Goal: Task Accomplishment & Management: Complete application form

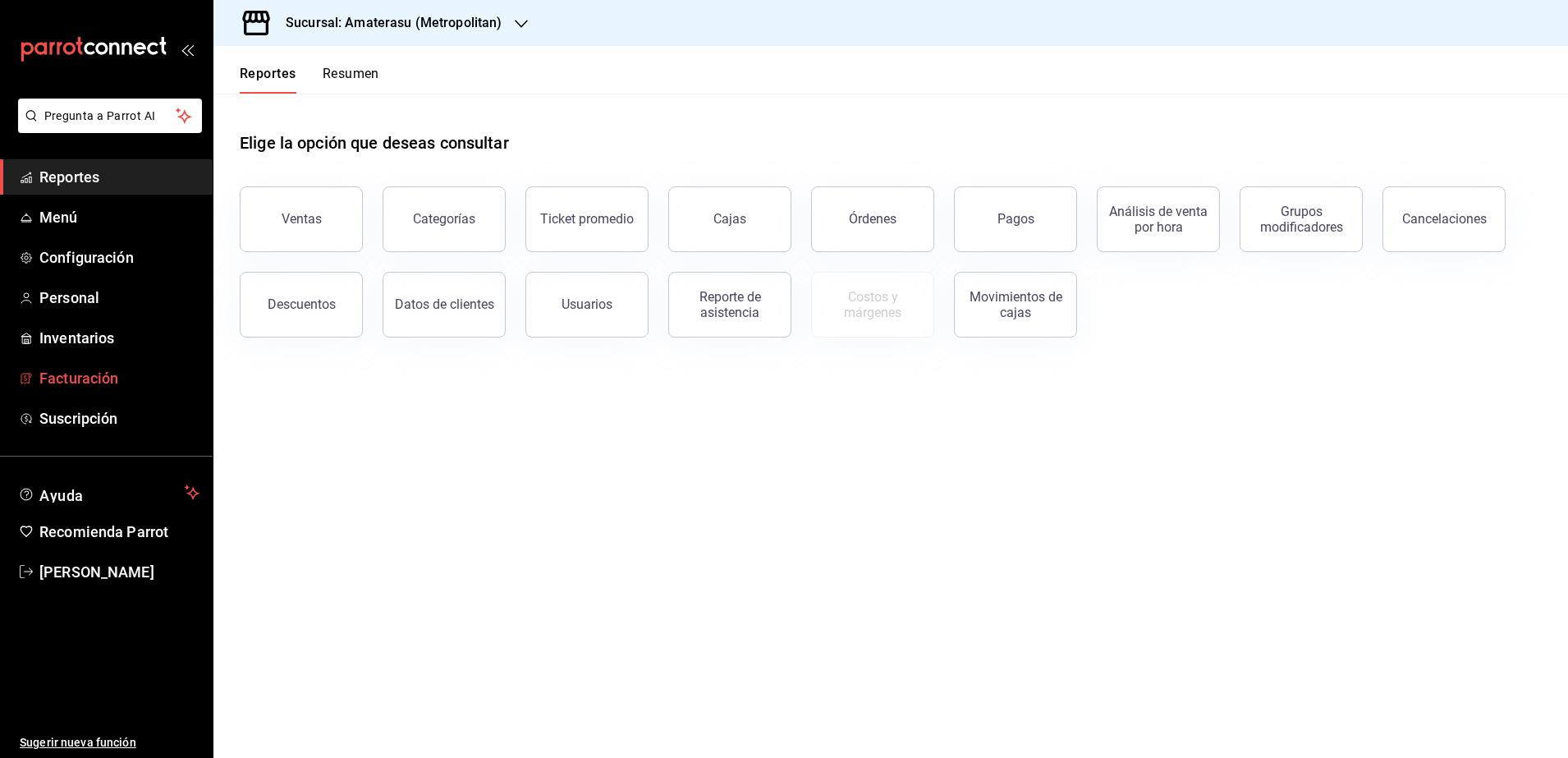
click at [135, 384] on span "Facturación" at bounding box center [119, 378] width 160 height 22
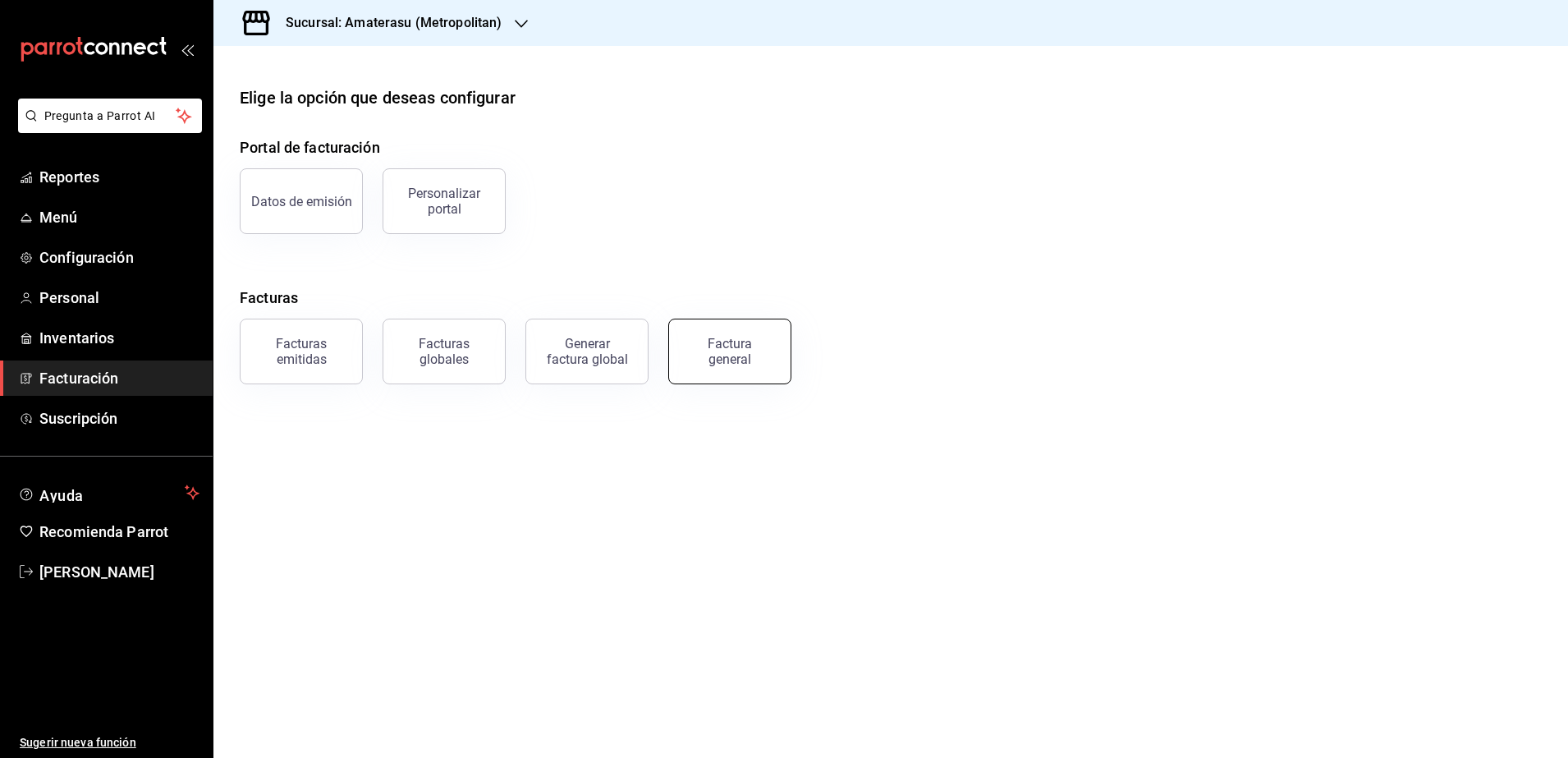
click at [767, 355] on button "Factura general" at bounding box center [729, 352] width 123 height 66
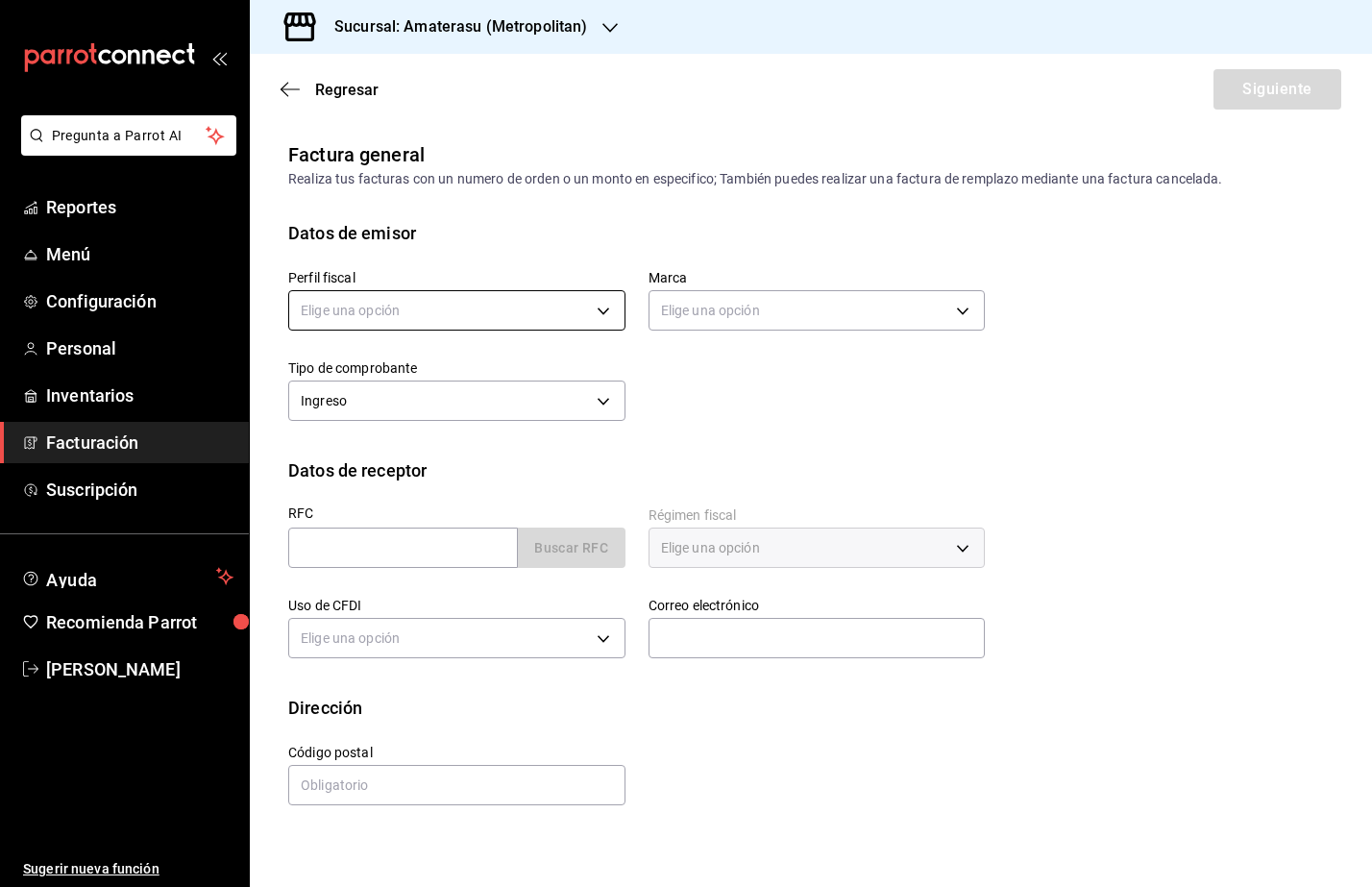
click at [470, 314] on body "Pregunta a Parrot AI Reportes Menú Configuración Personal Inventarios Facturaci…" at bounding box center [686, 443] width 1372 height 887
click at [413, 411] on li "SASTRERIA [PERSON_NAME]" at bounding box center [457, 408] width 336 height 35
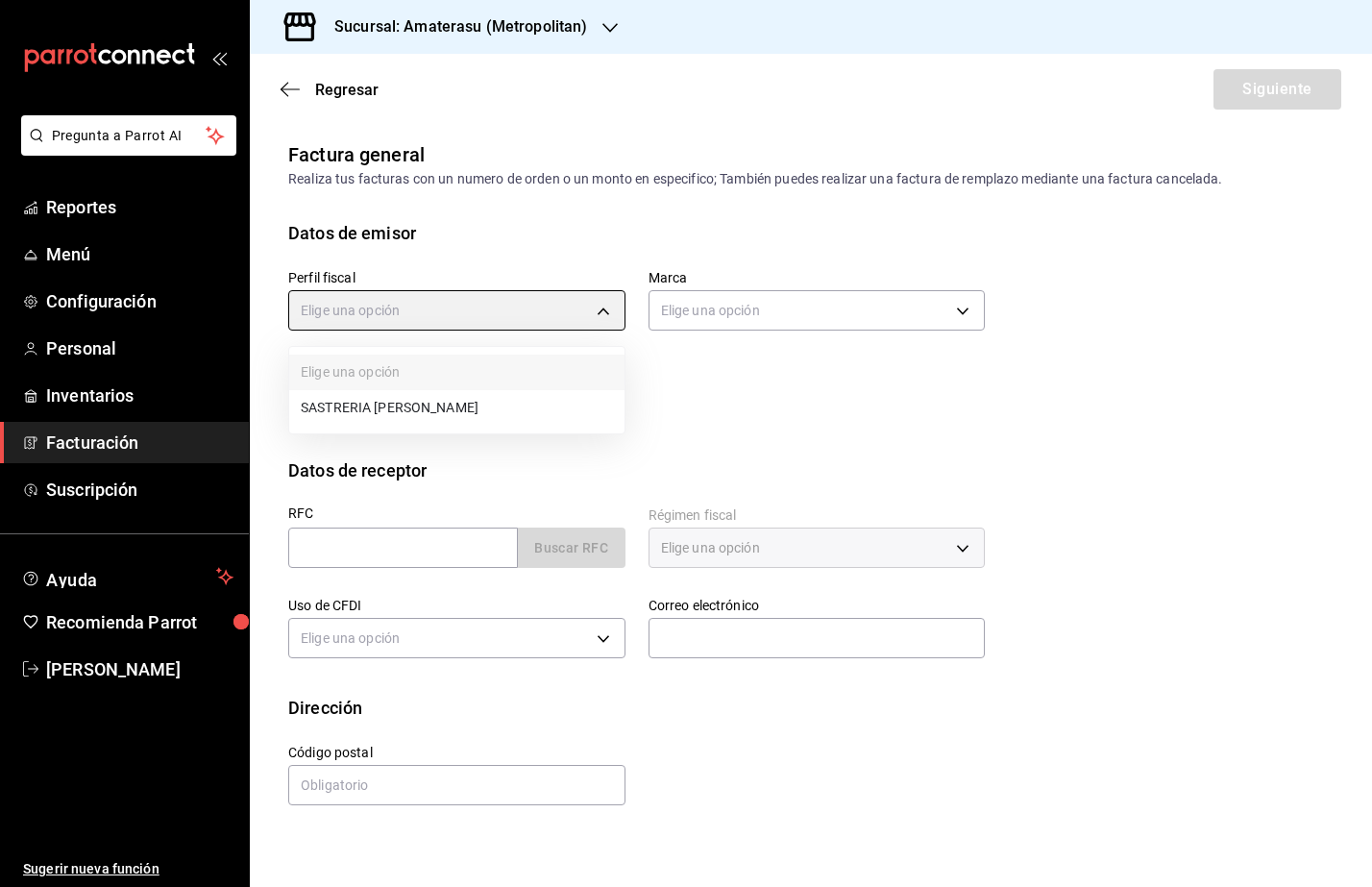
type input "54311fb0-65bd-49c6-8431-be279ba782b1"
type input "e4cd7fcb-d45b-43ae-a99f-ad4ccfcd9032"
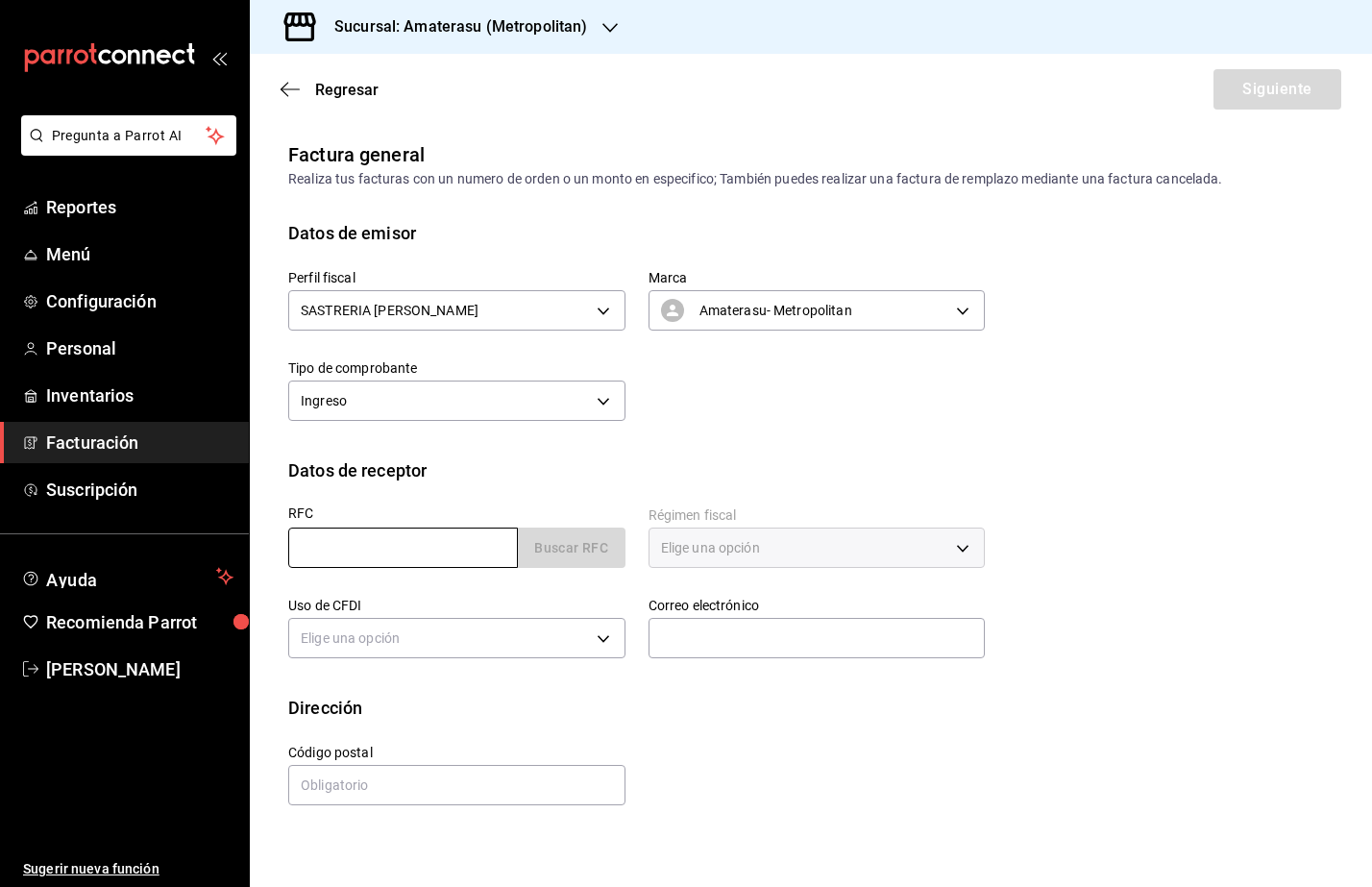
click at [346, 546] on input "text" at bounding box center [403, 547] width 229 height 40
paste input "XCO8301044M7"
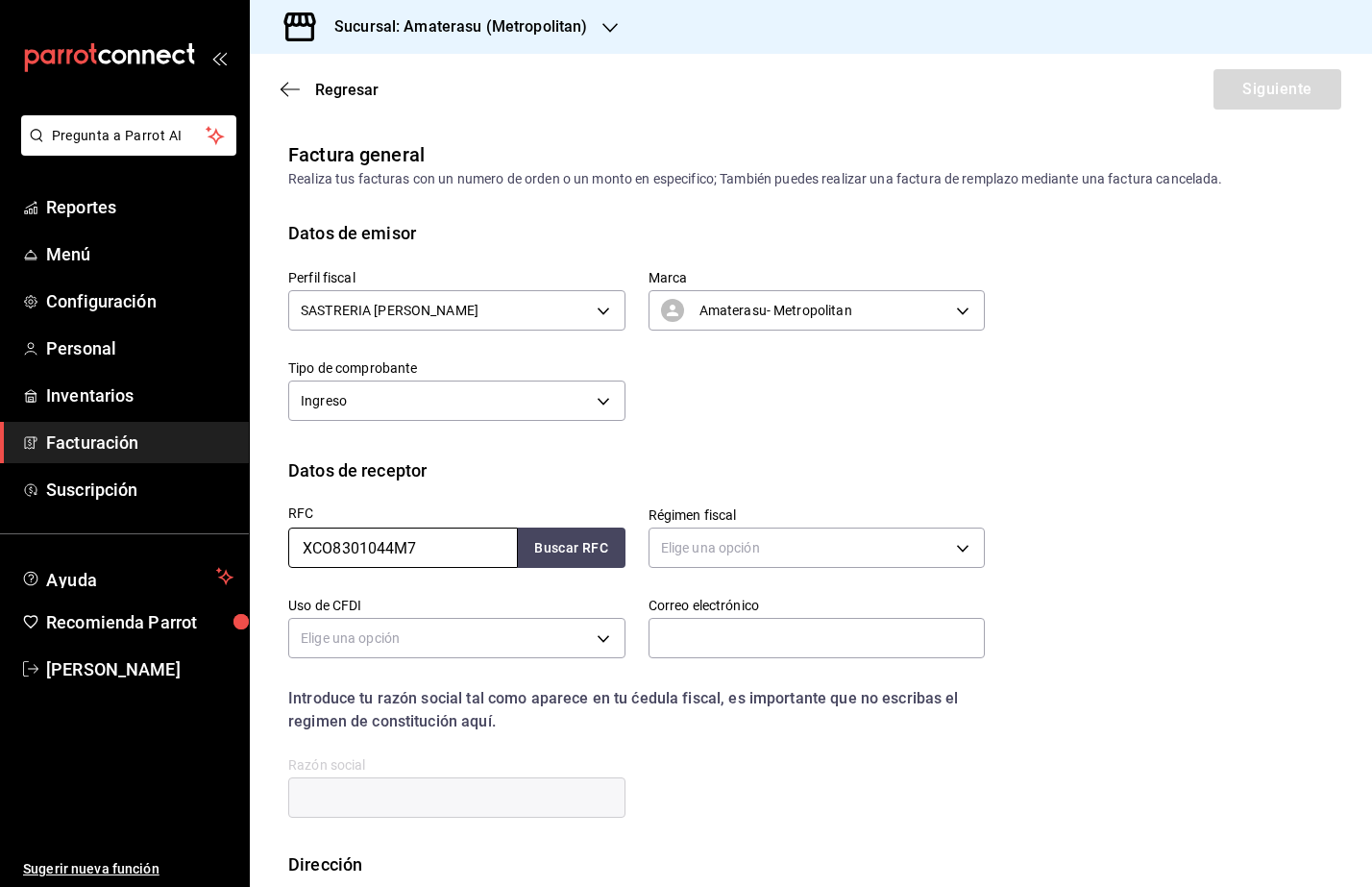
click at [299, 552] on input "XCO8301044M7" at bounding box center [403, 547] width 229 height 40
type input "XCO8301044M7"
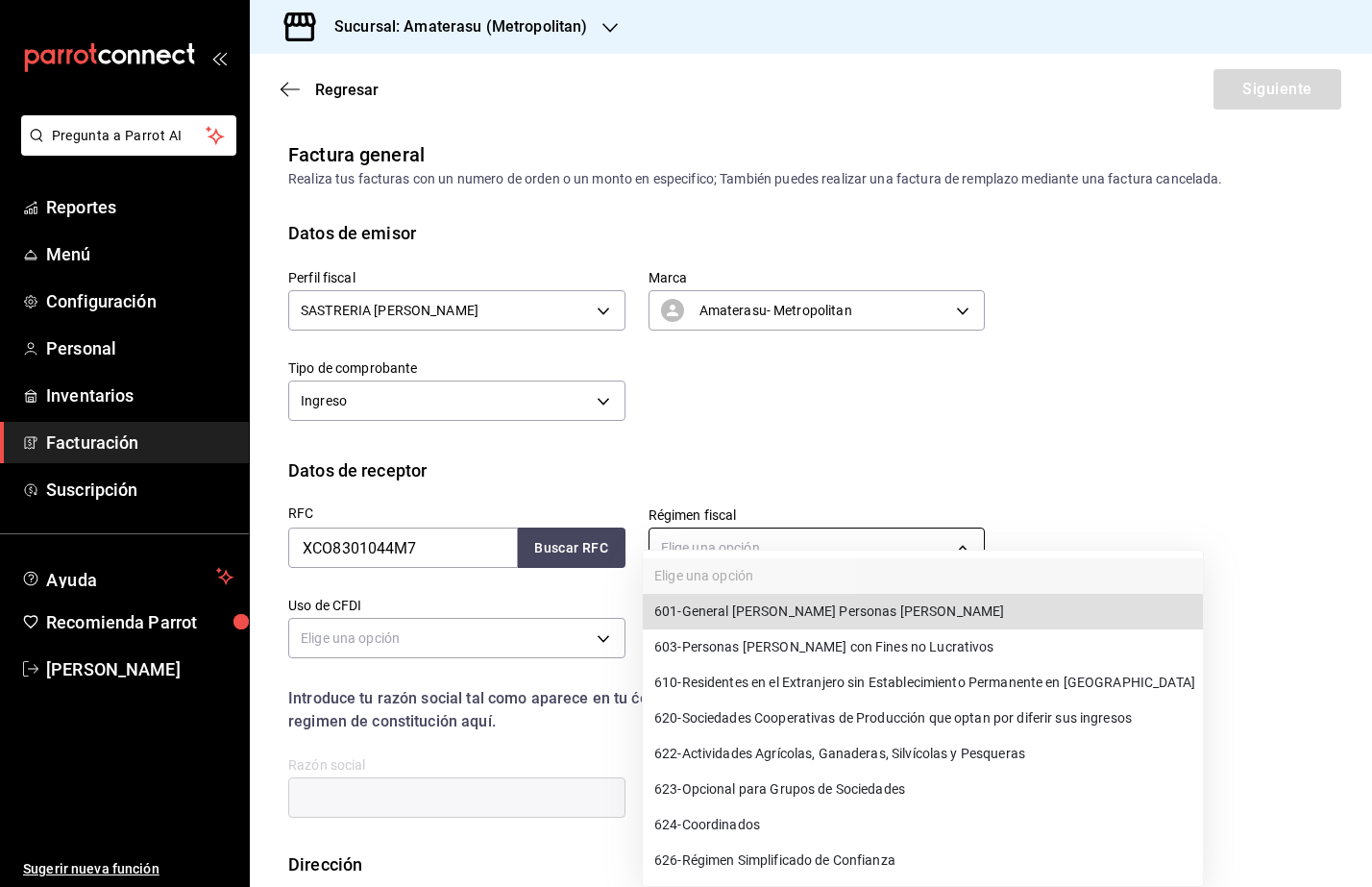
click at [820, 551] on body "Pregunta a Parrot AI Reportes Menú Configuración Personal Inventarios Facturaci…" at bounding box center [686, 443] width 1372 height 887
click at [873, 616] on span "601 - General [PERSON_NAME] Personas [PERSON_NAME]" at bounding box center [829, 611] width 349 height 20
type input "601"
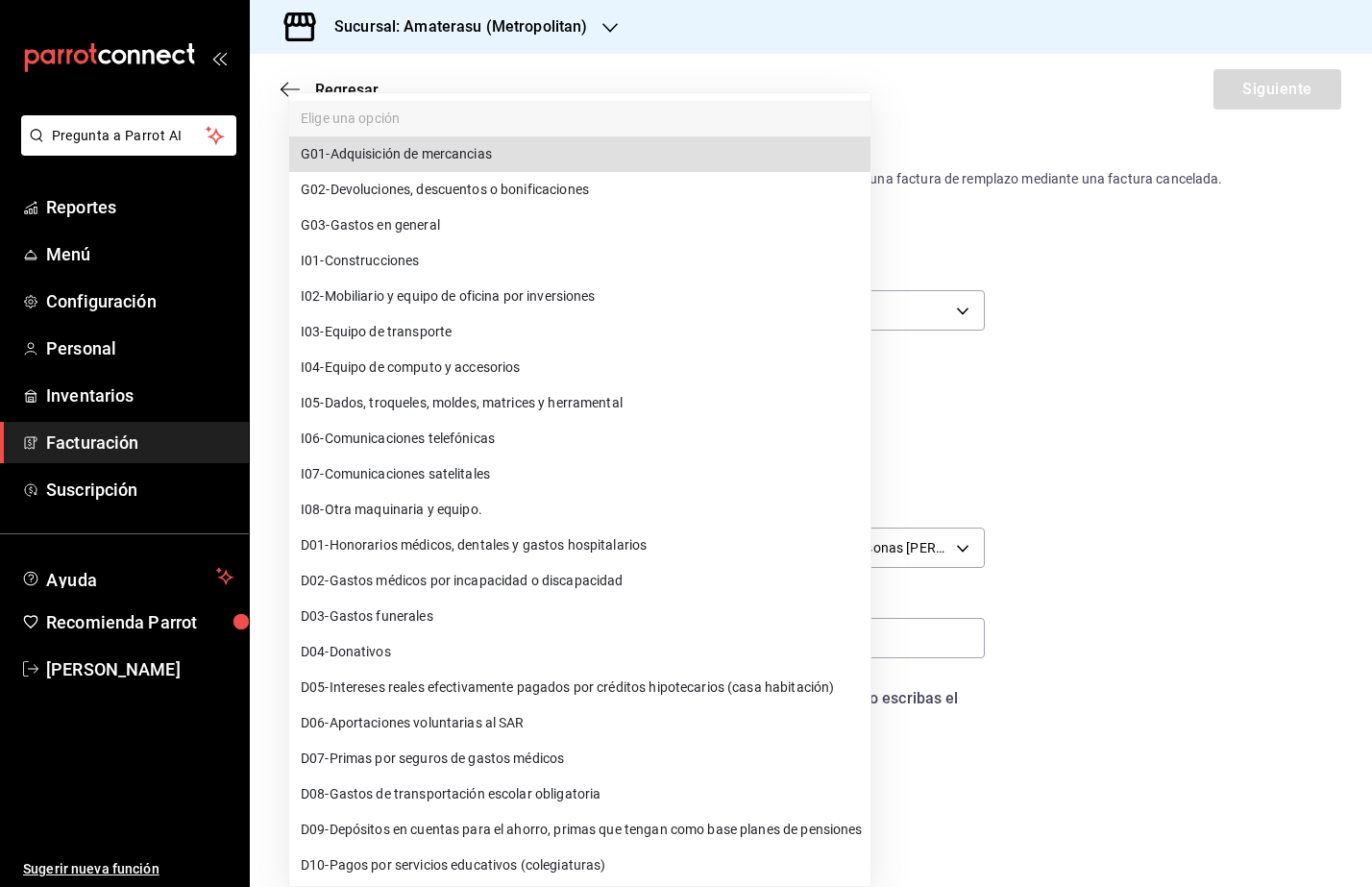
click at [579, 631] on body "Pregunta a Parrot AI Reportes Menú Configuración Personal Inventarios Facturaci…" at bounding box center [686, 443] width 1372 height 887
click at [437, 233] on span "G03 - Gastos en general" at bounding box center [370, 225] width 140 height 20
type input "G03"
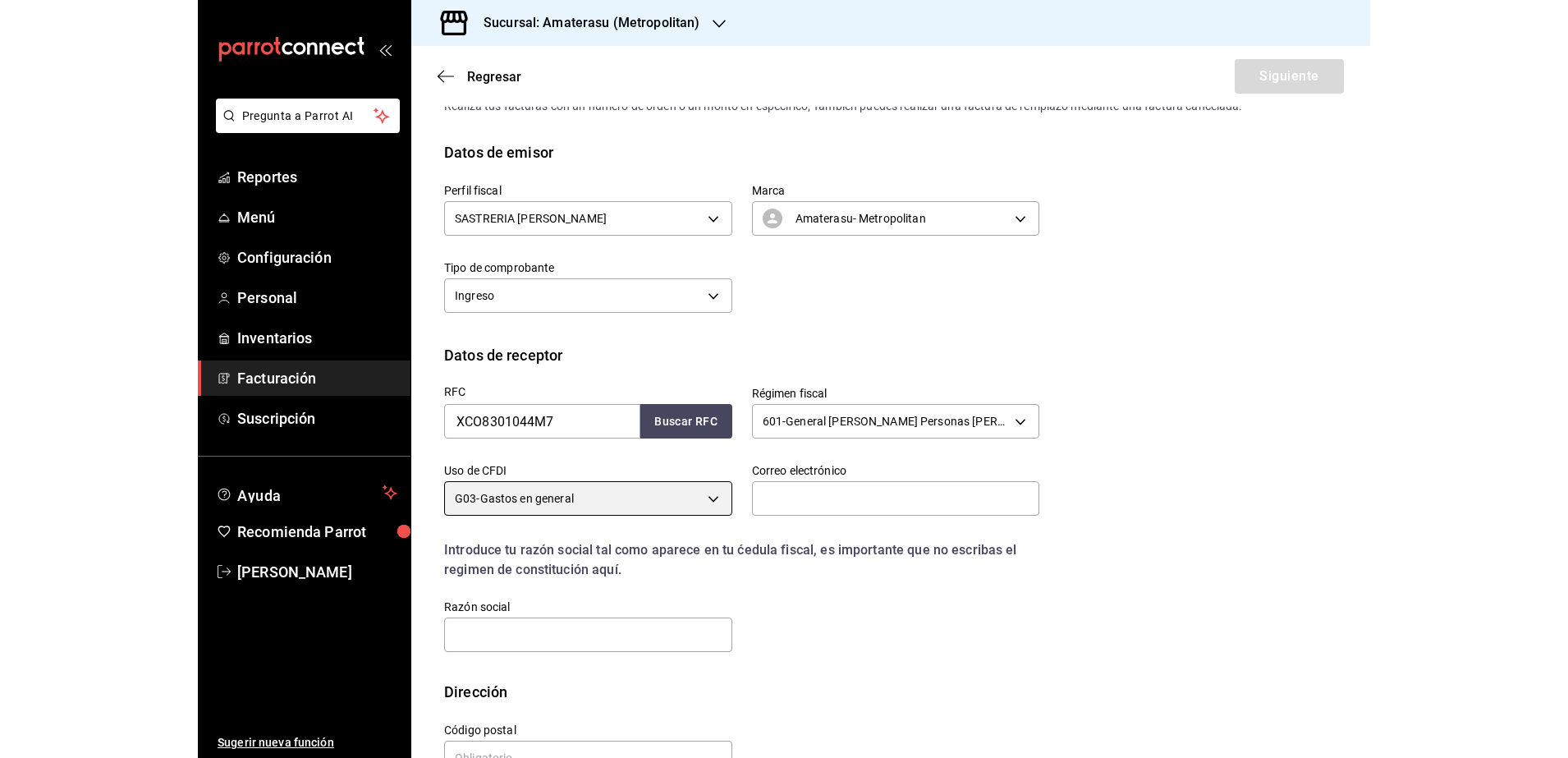
scroll to position [93, 0]
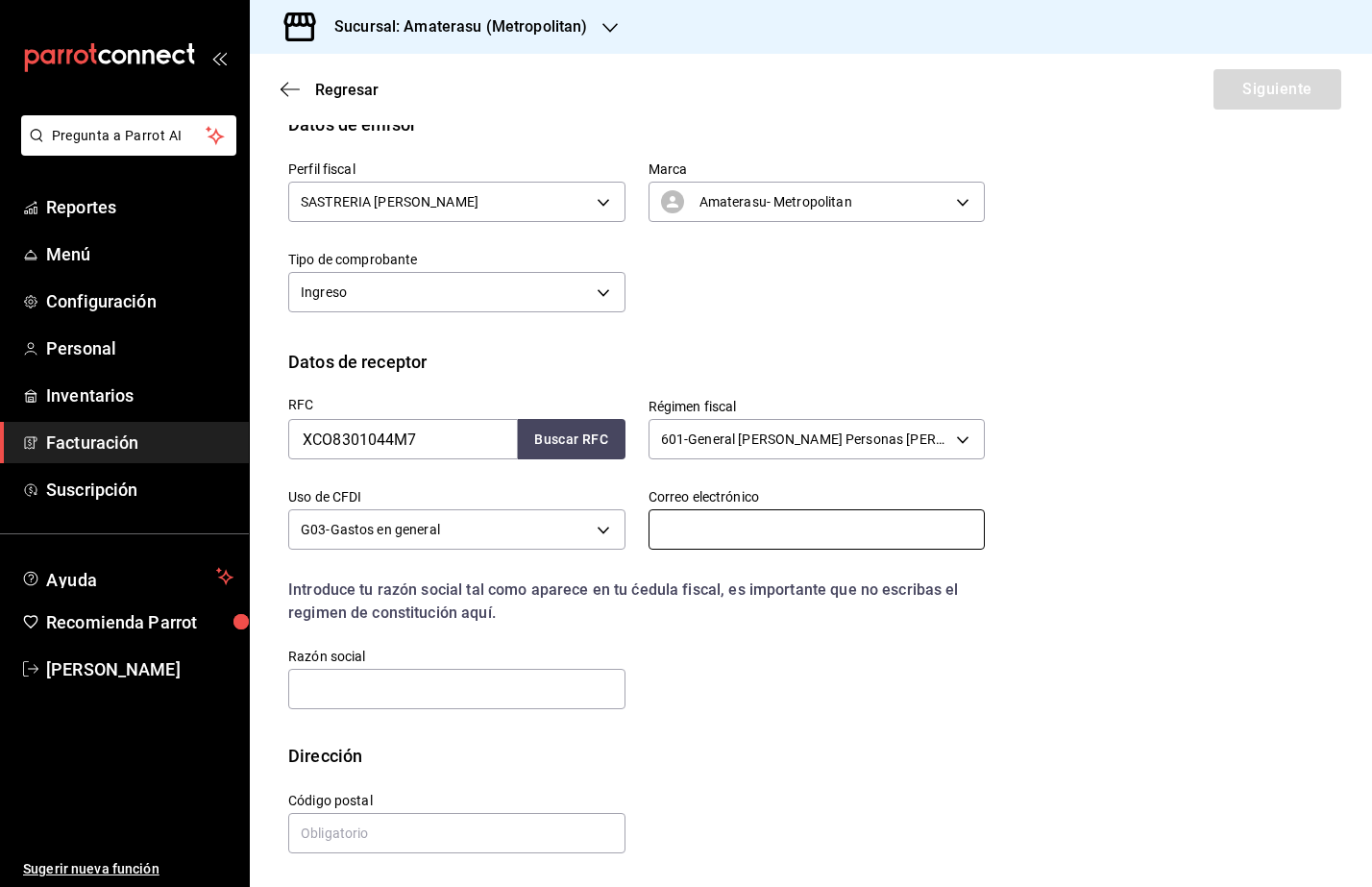
click at [696, 527] on input "text" at bounding box center [817, 529] width 338 height 40
paste input "[EMAIL_ADDRESS][DOMAIN_NAME]"
type input "[EMAIL_ADDRESS][DOMAIN_NAME]"
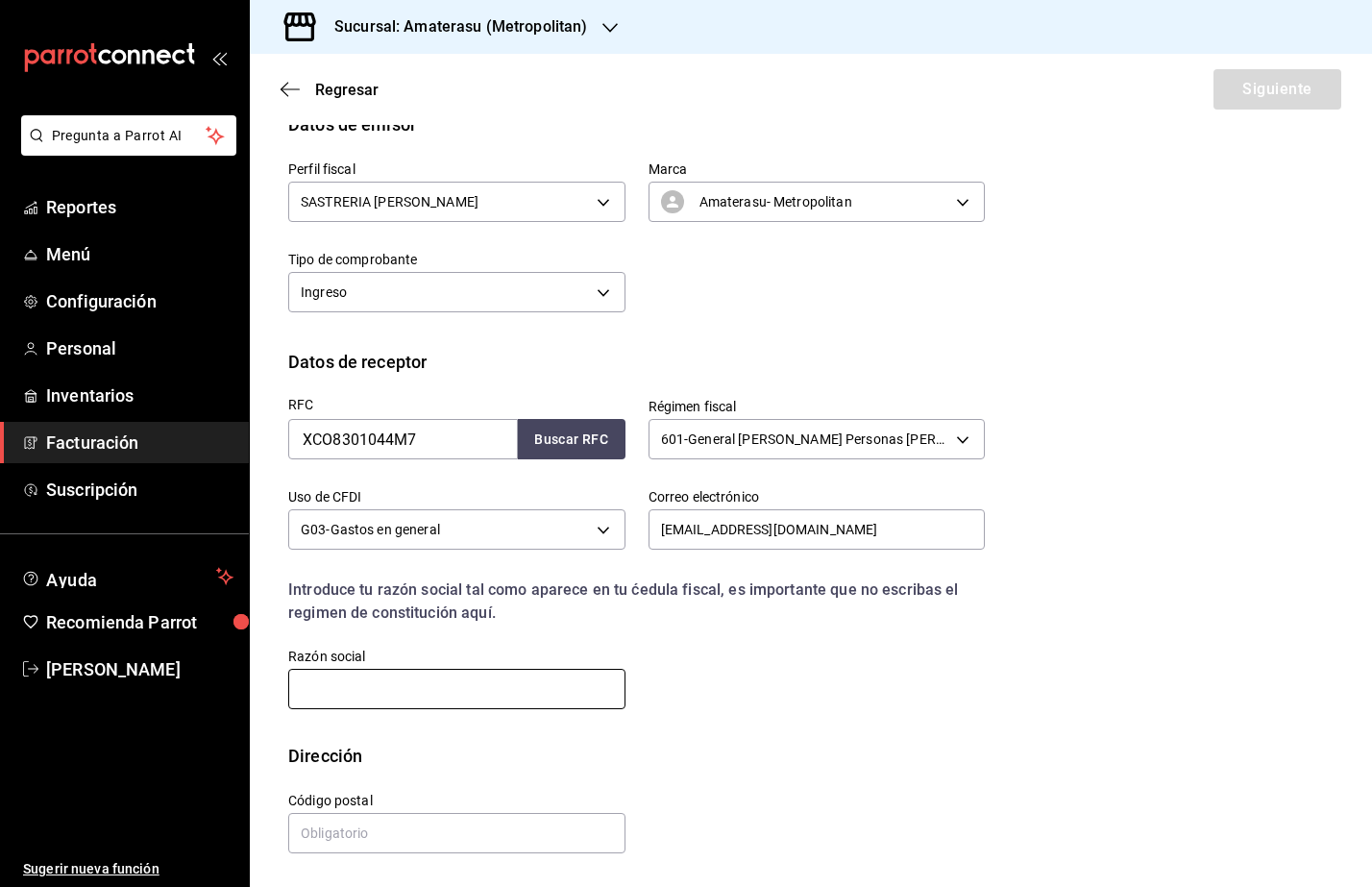
click at [404, 689] on input "text" at bounding box center [457, 688] width 338 height 40
click at [353, 688] on input "text" at bounding box center [457, 688] width 338 height 40
paste input "XIGNUX CORPORATIVO"
click at [298, 692] on input "XIGNUX CORPORATIVO" at bounding box center [457, 688] width 338 height 40
type input "XIGNUX CORPORATIVO"
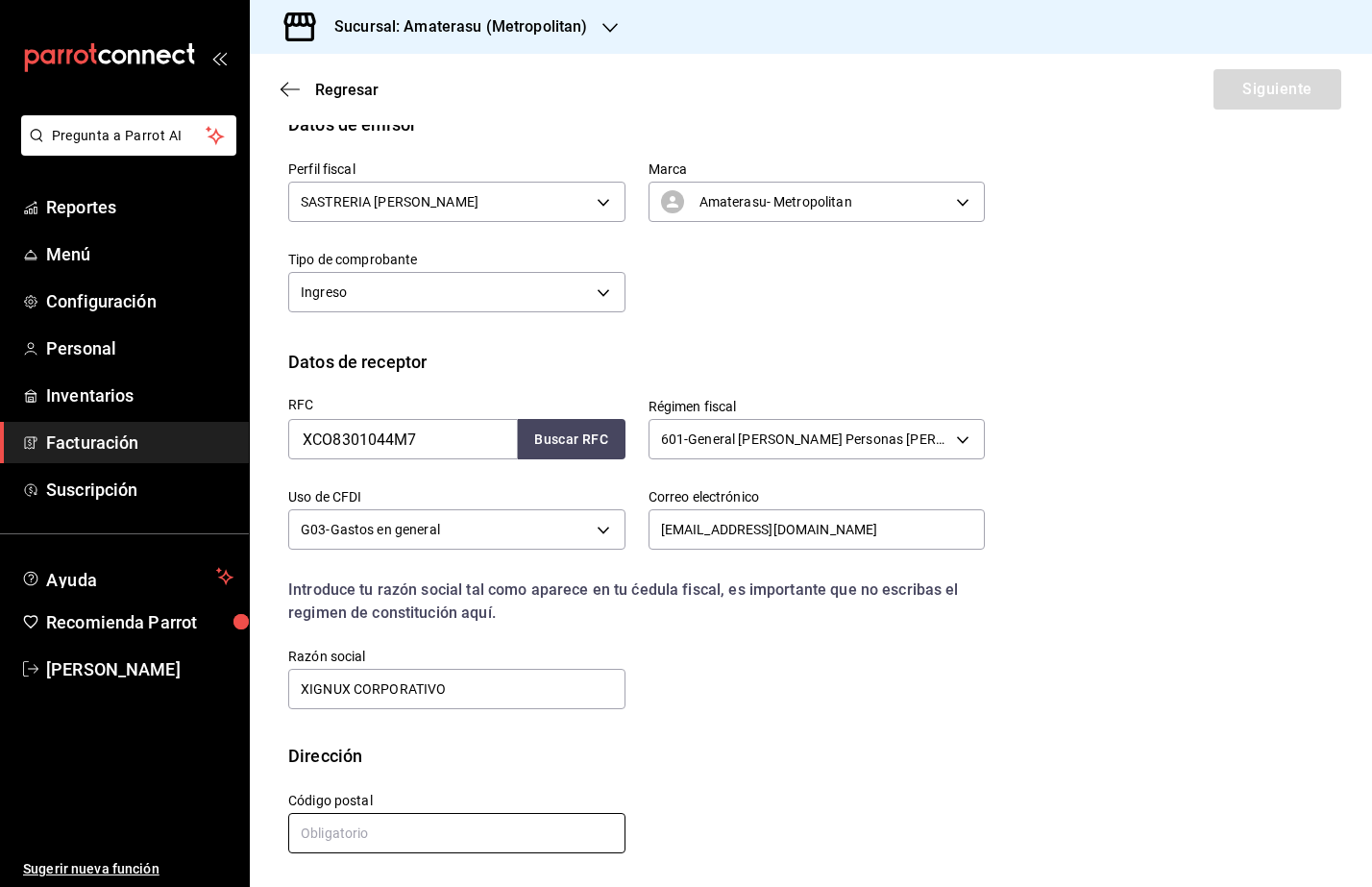
click at [353, 826] on input "text" at bounding box center [457, 833] width 338 height 40
paste input "66278"
type input "66278"
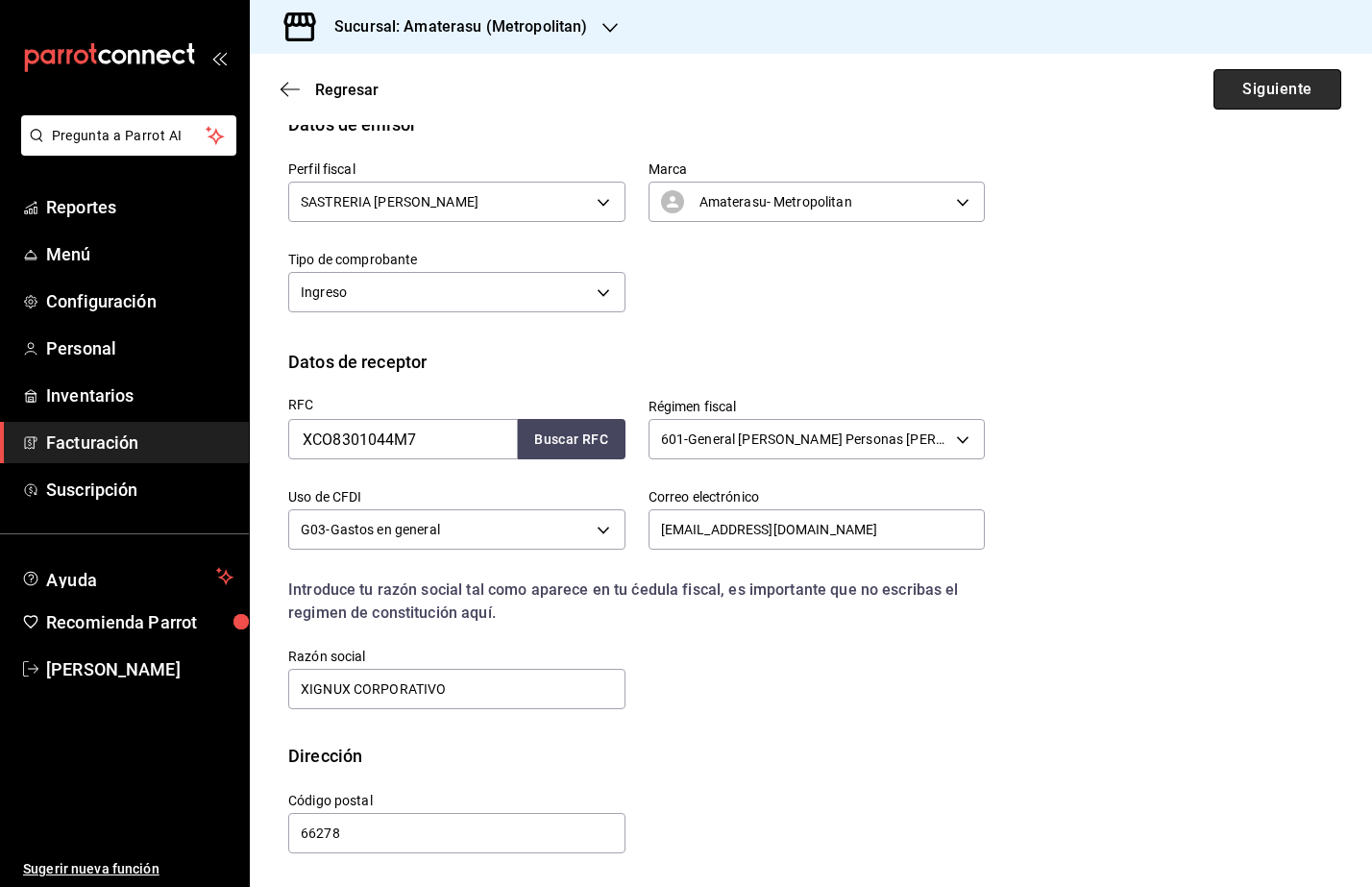
click at [1258, 100] on button "Siguiente" at bounding box center [1278, 89] width 128 height 40
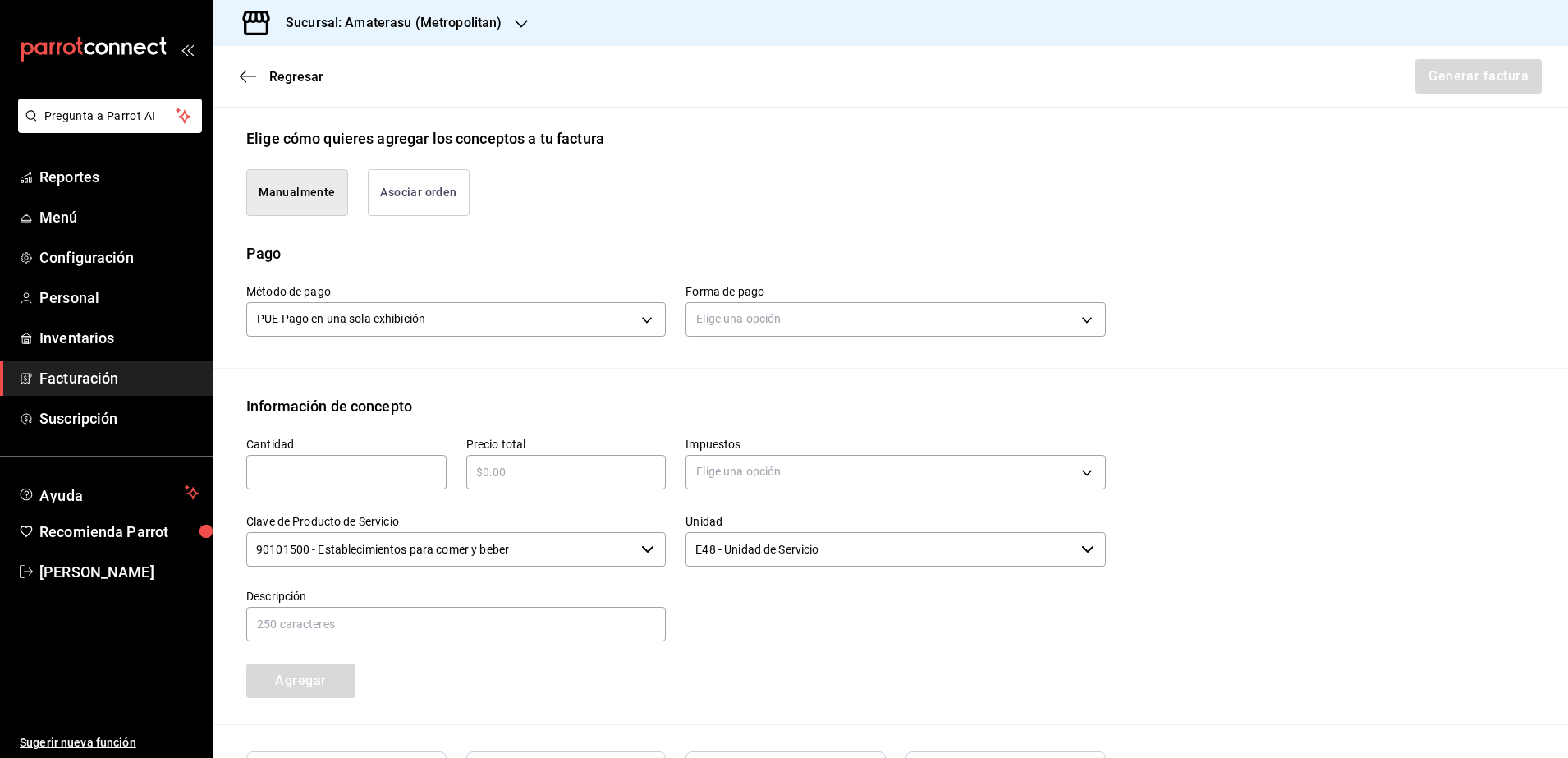
scroll to position [503, 0]
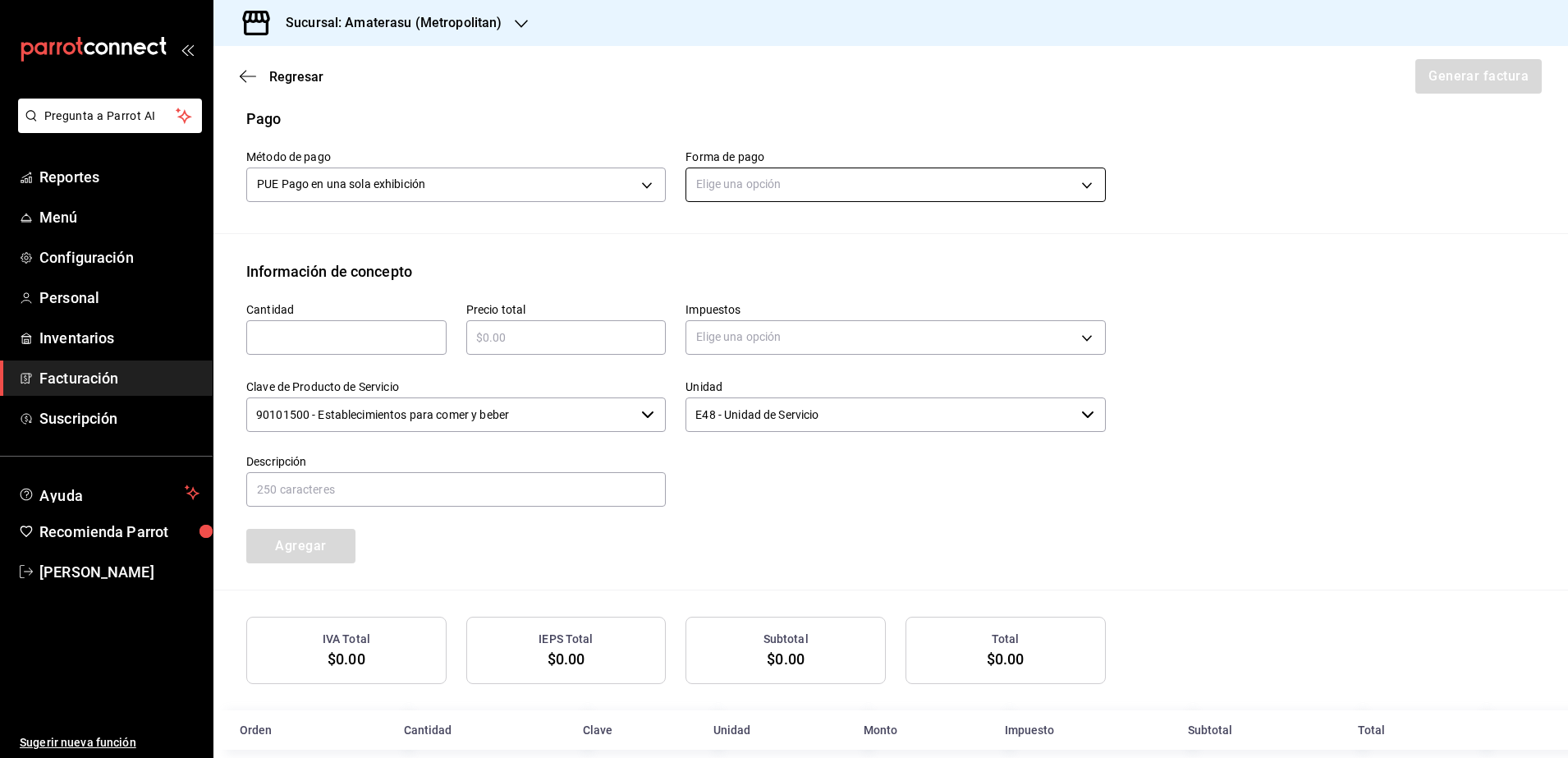
click at [754, 186] on body "Pregunta a Parrot AI Reportes Menú Configuración Personal Inventarios Facturaci…" at bounding box center [784, 379] width 1568 height 758
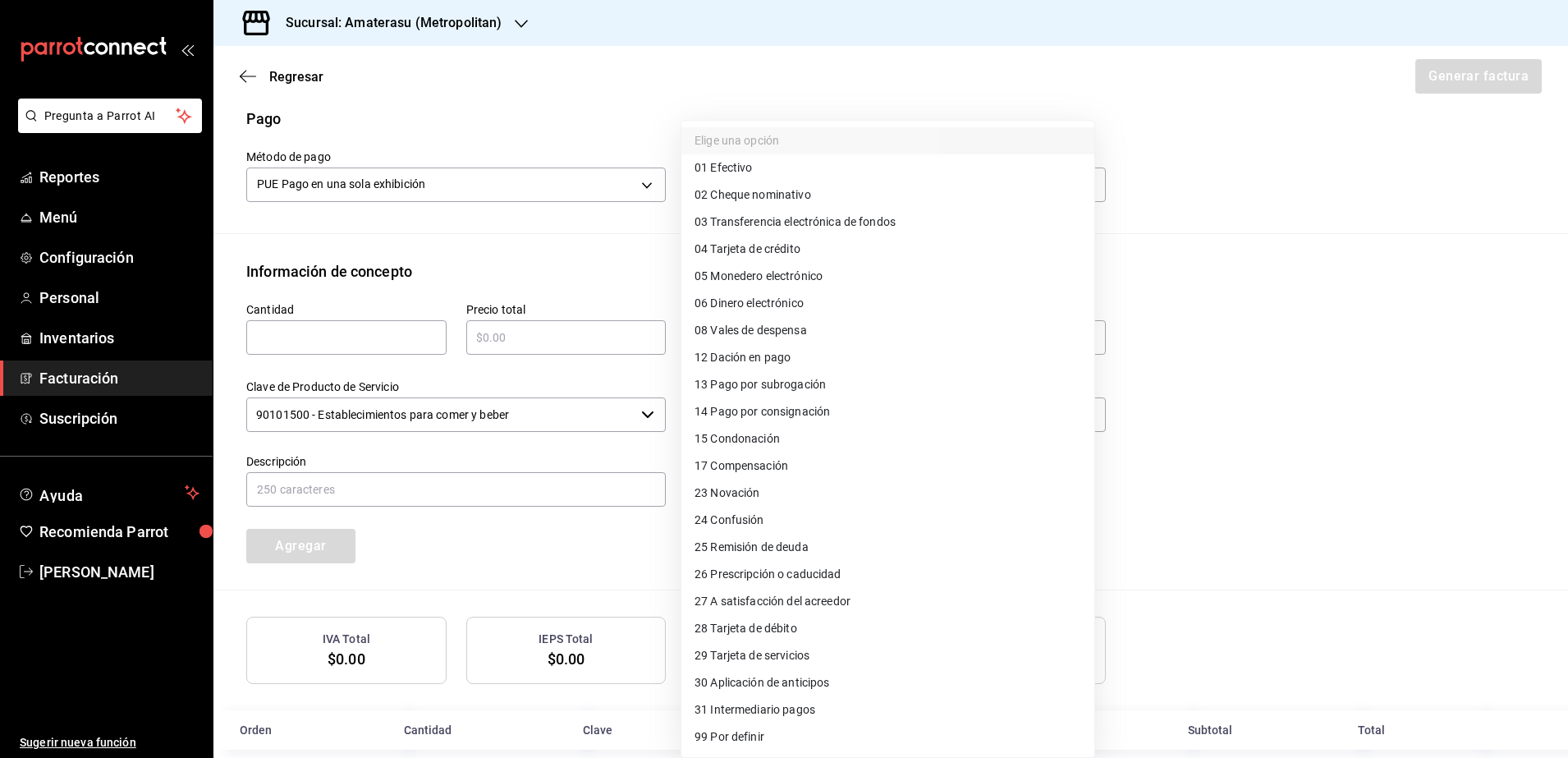
click at [803, 251] on li "04 Tarjeta de crédito" at bounding box center [887, 249] width 413 height 27
type input "04"
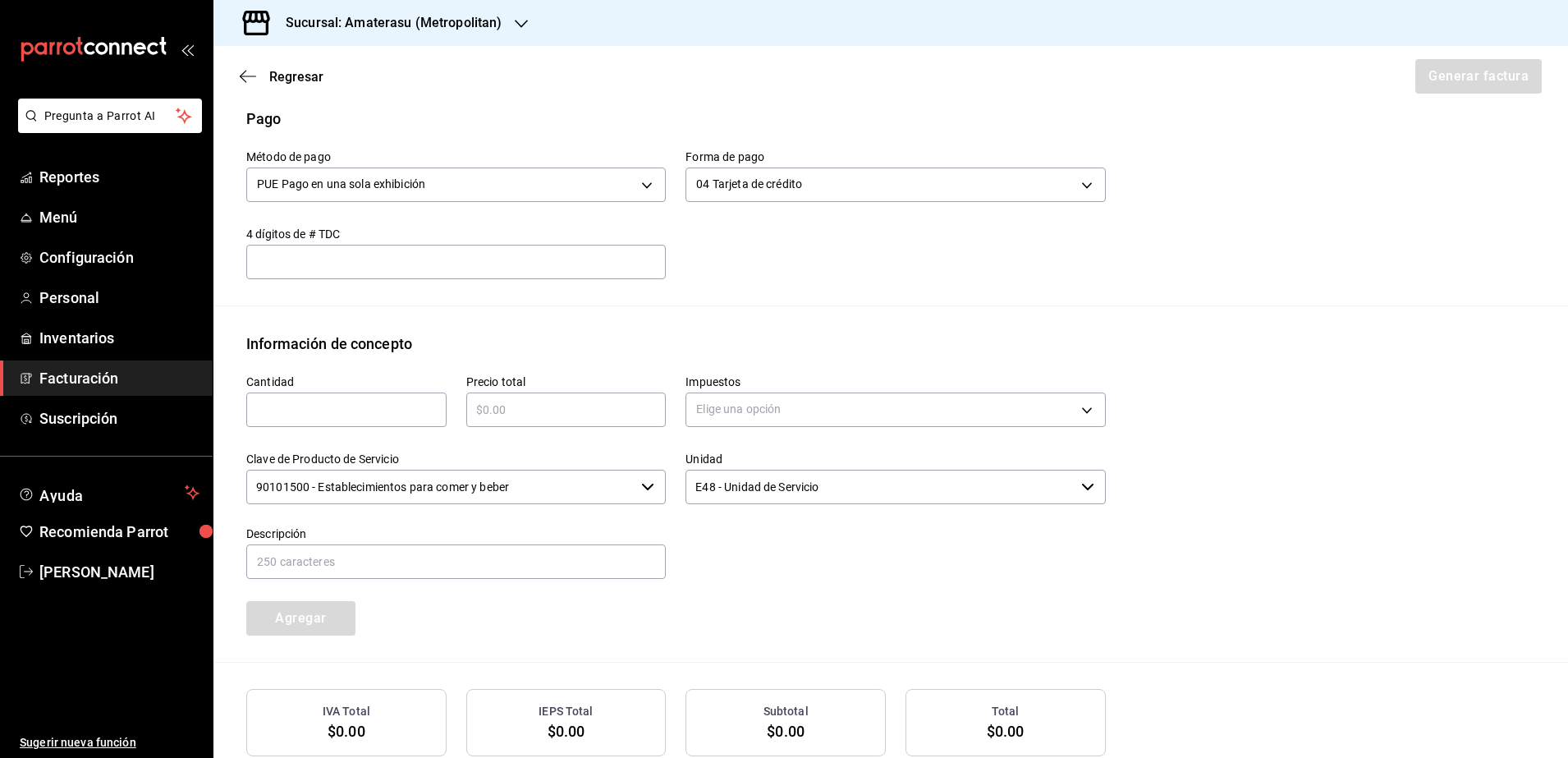
click at [279, 414] on input "text" at bounding box center [347, 409] width 200 height 19
type input "1"
click at [506, 412] on input "text" at bounding box center [566, 409] width 200 height 19
type input "$10588"
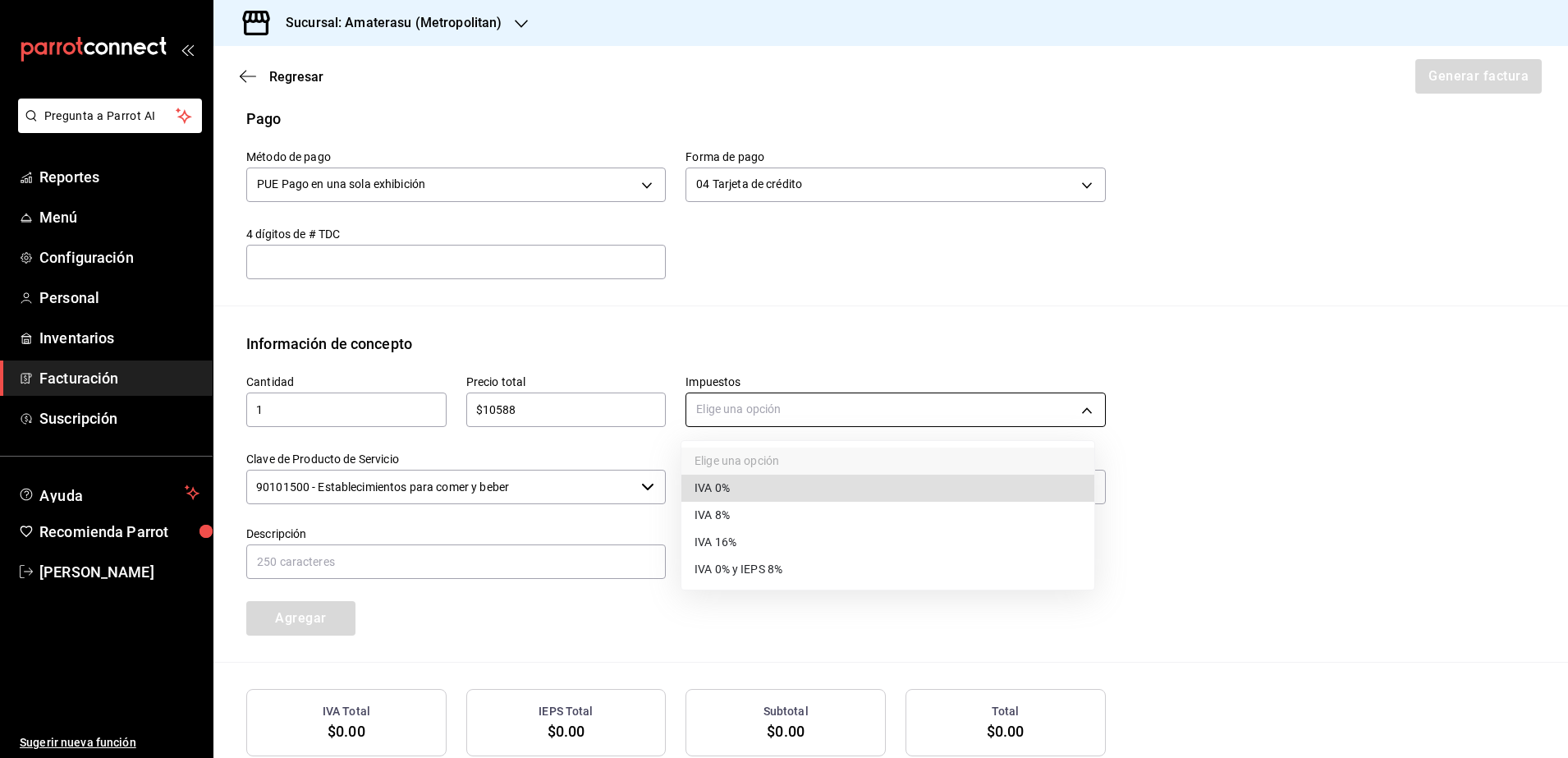
click at [928, 412] on body "Pregunta a Parrot AI Reportes Menú Configuración Personal Inventarios Facturaci…" at bounding box center [784, 379] width 1568 height 758
click at [818, 543] on li "IVA 16%" at bounding box center [887, 542] width 413 height 27
type input "IVA_16"
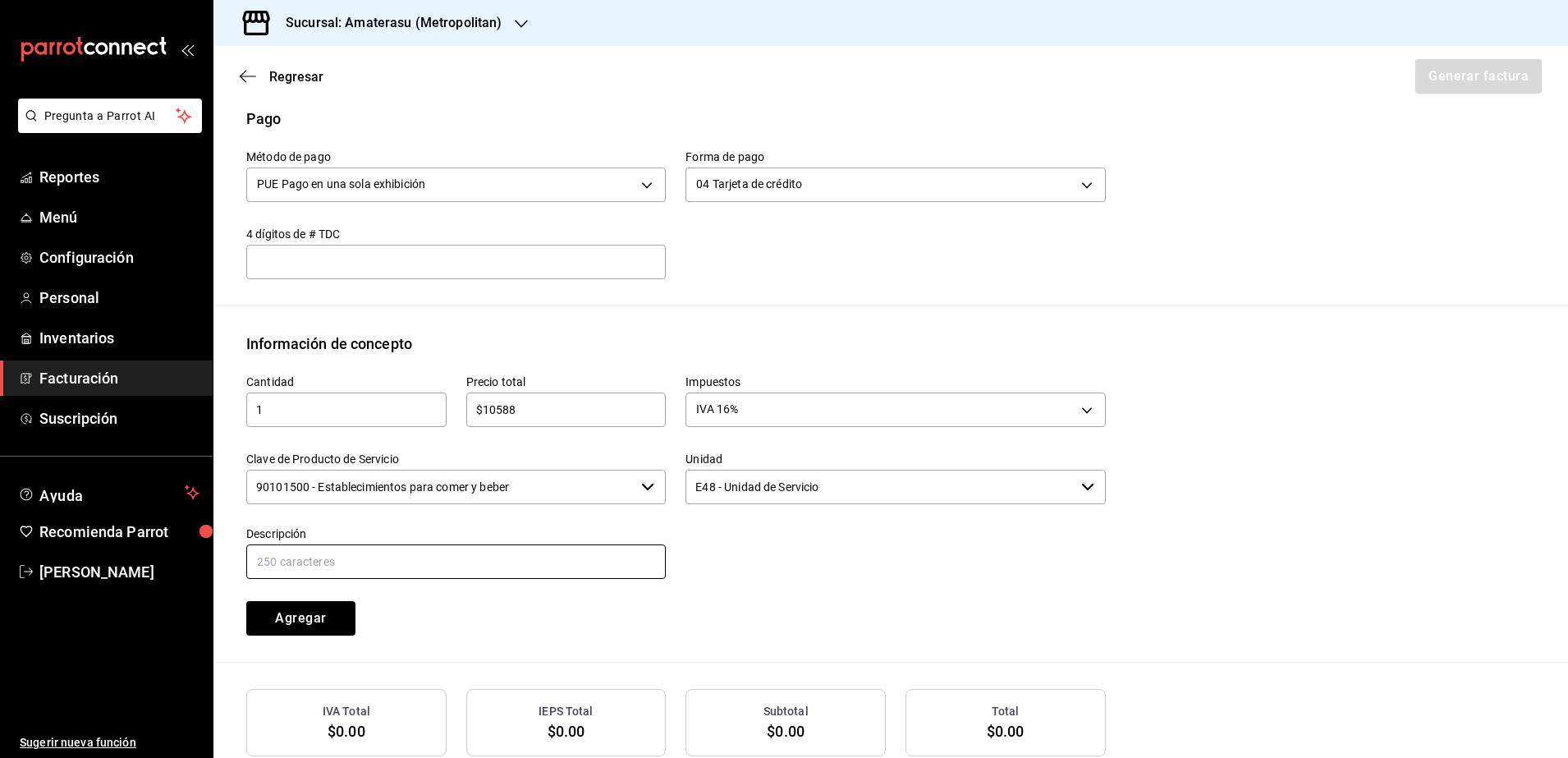
click at [323, 561] on input "text" at bounding box center [456, 561] width 420 height 34
type input "Consumo de Alimentos y Bebidas"
click at [311, 607] on button "Agregar" at bounding box center [301, 618] width 109 height 34
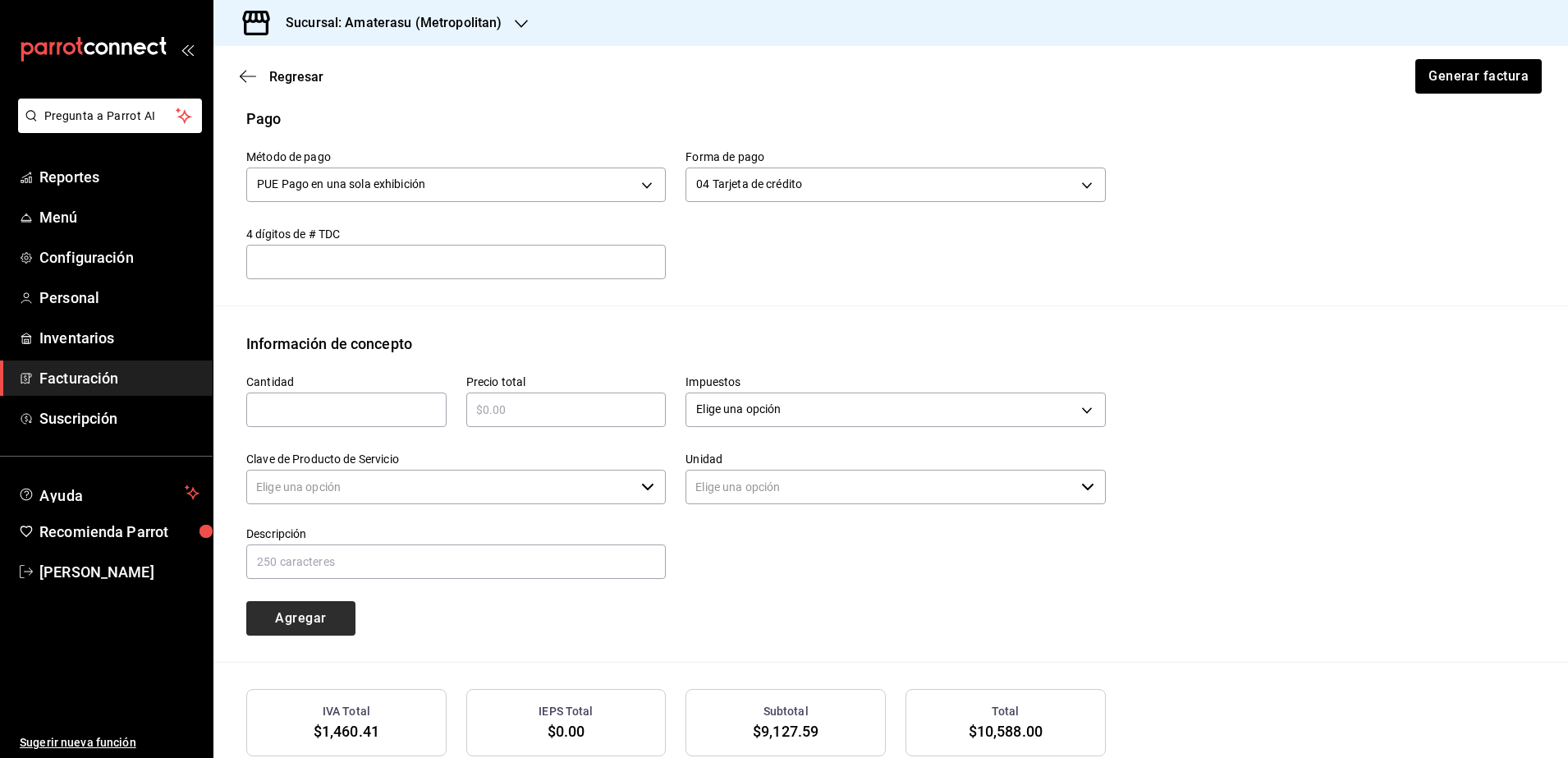
type input "90101500 - Establecimientos para comer y beber"
type input "E48 - Unidad de Servicio"
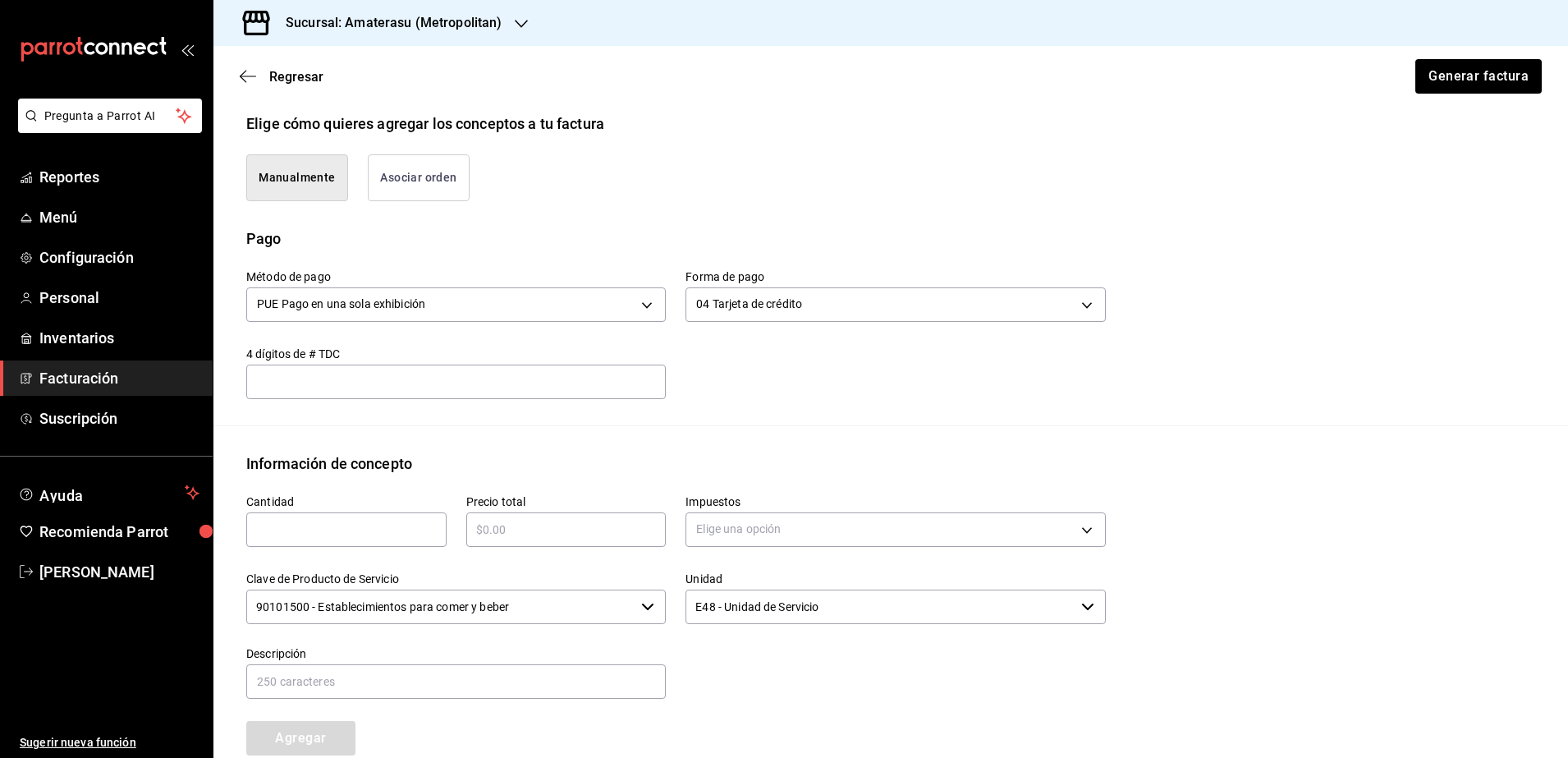
scroll to position [334, 0]
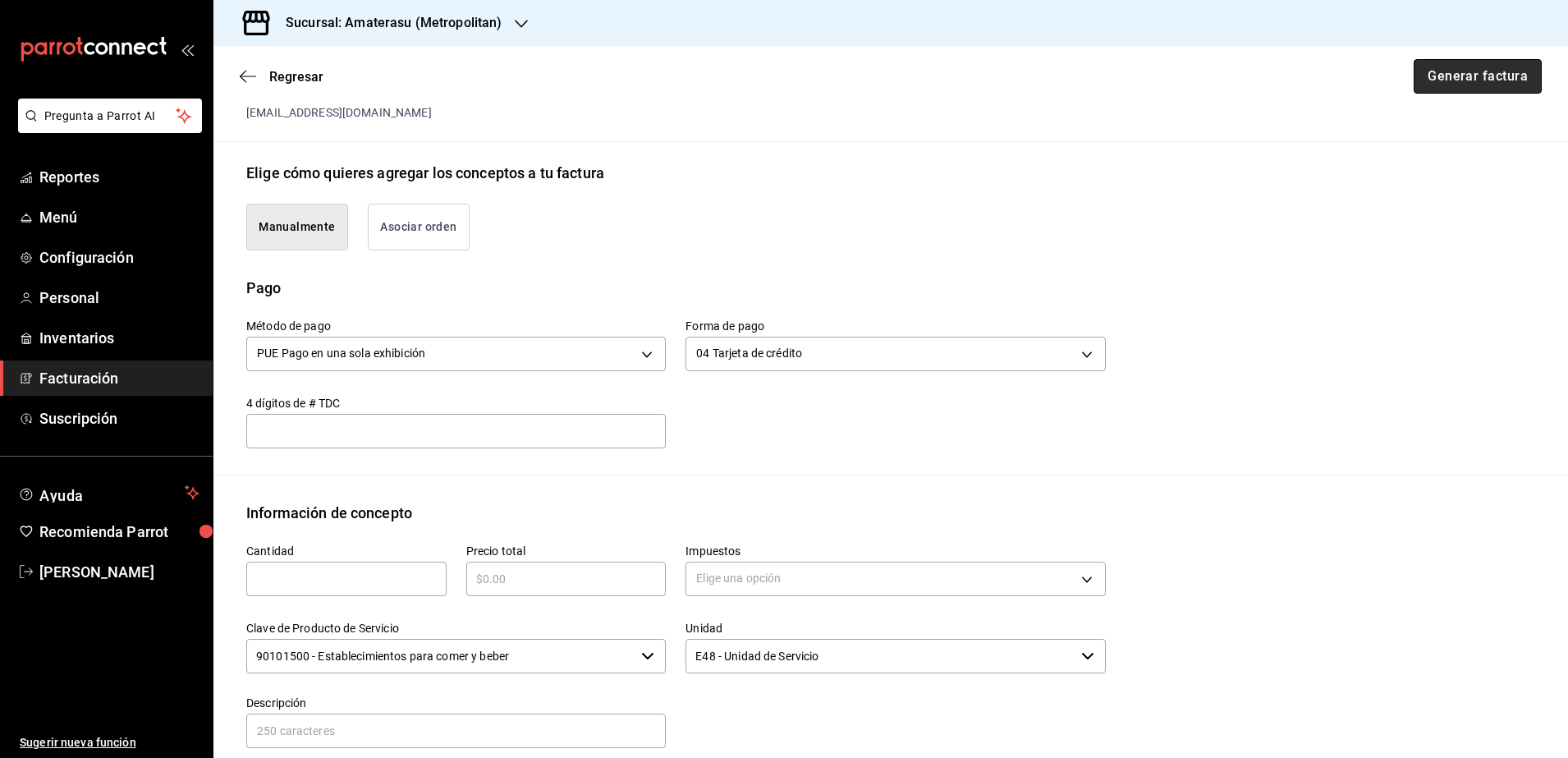
click at [1464, 90] on button "Generar factura" at bounding box center [1478, 76] width 128 height 34
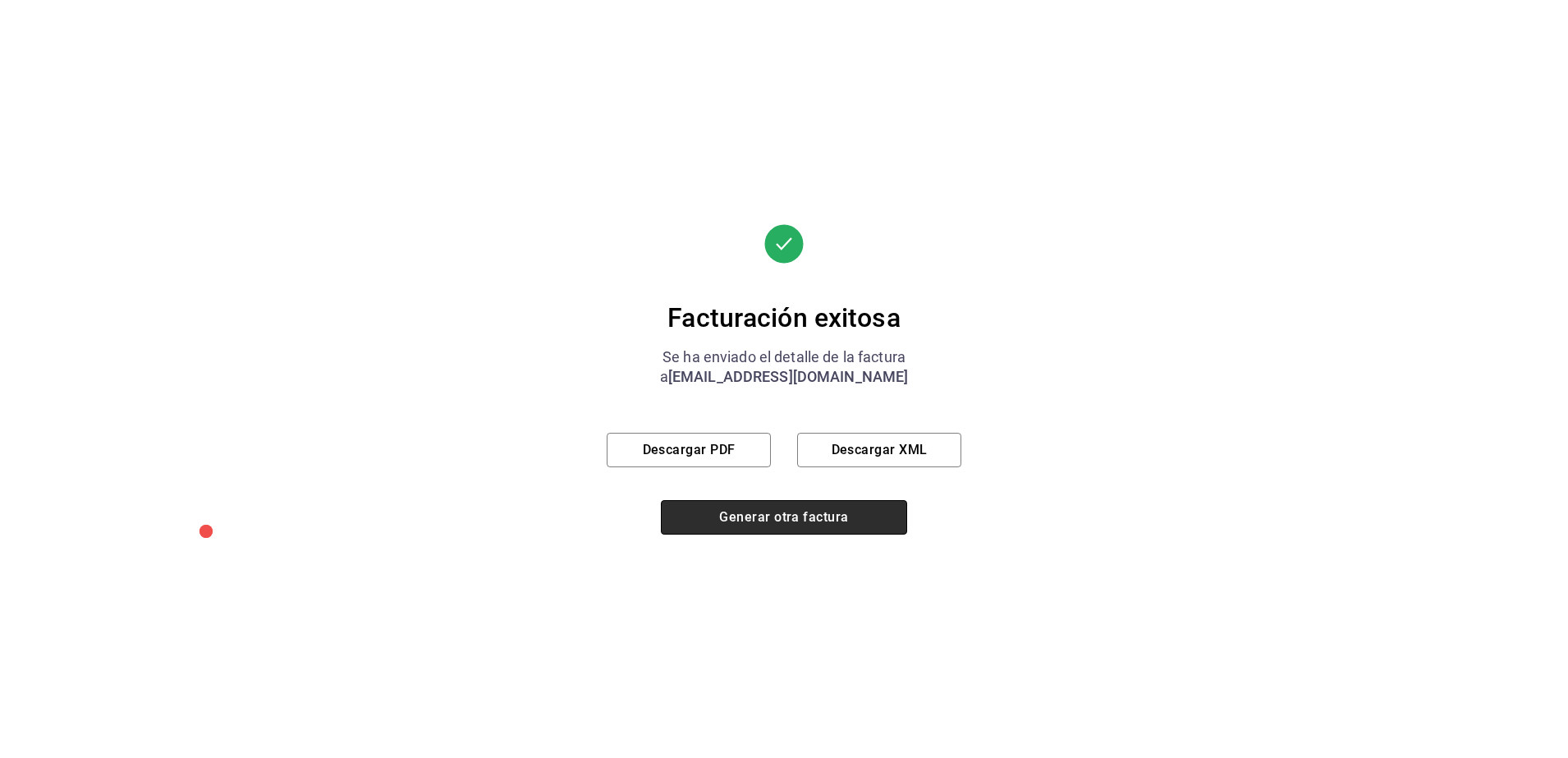
click at [801, 506] on button "Generar otra factura" at bounding box center [784, 517] width 246 height 34
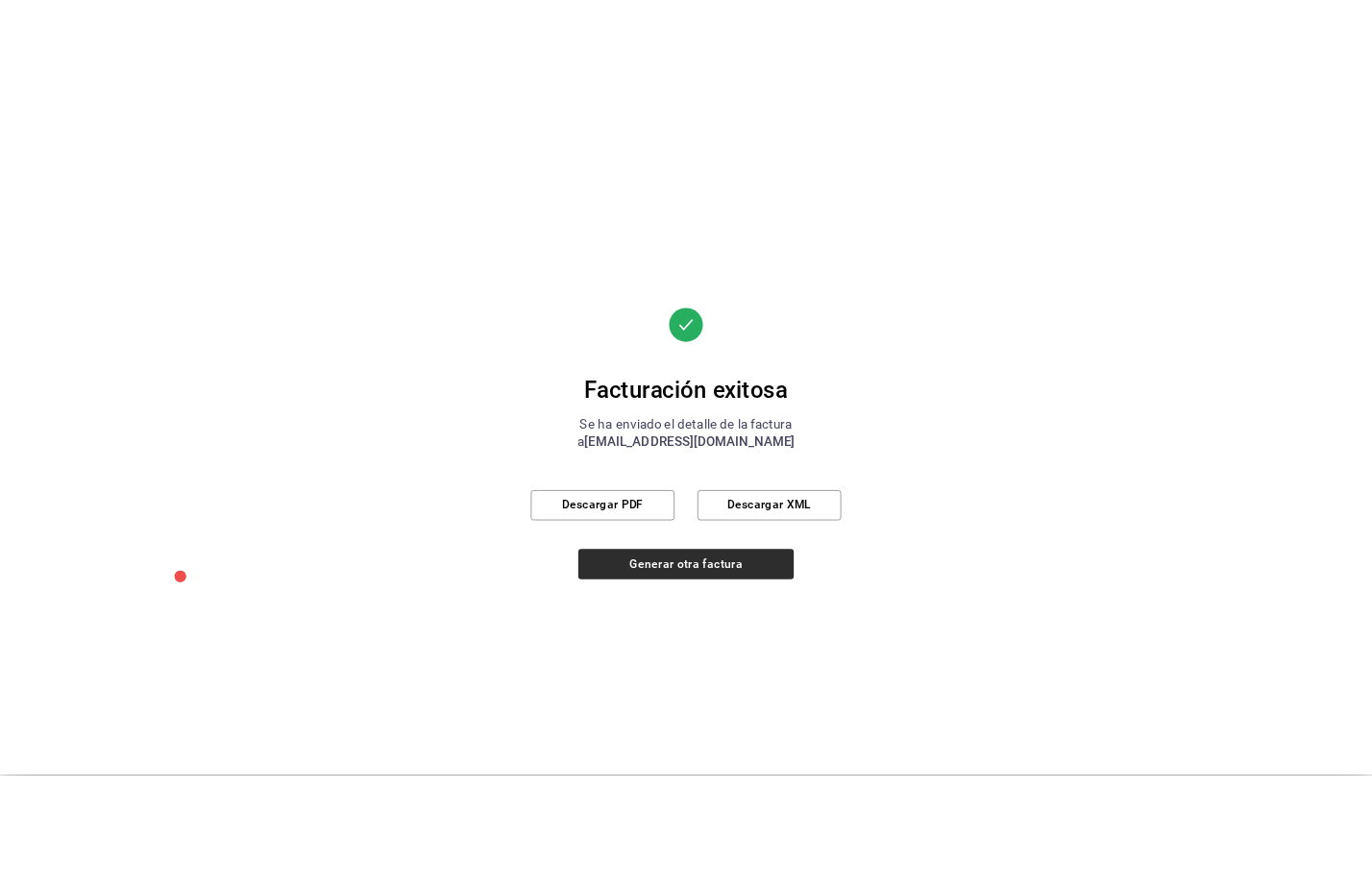
scroll to position [0, 0]
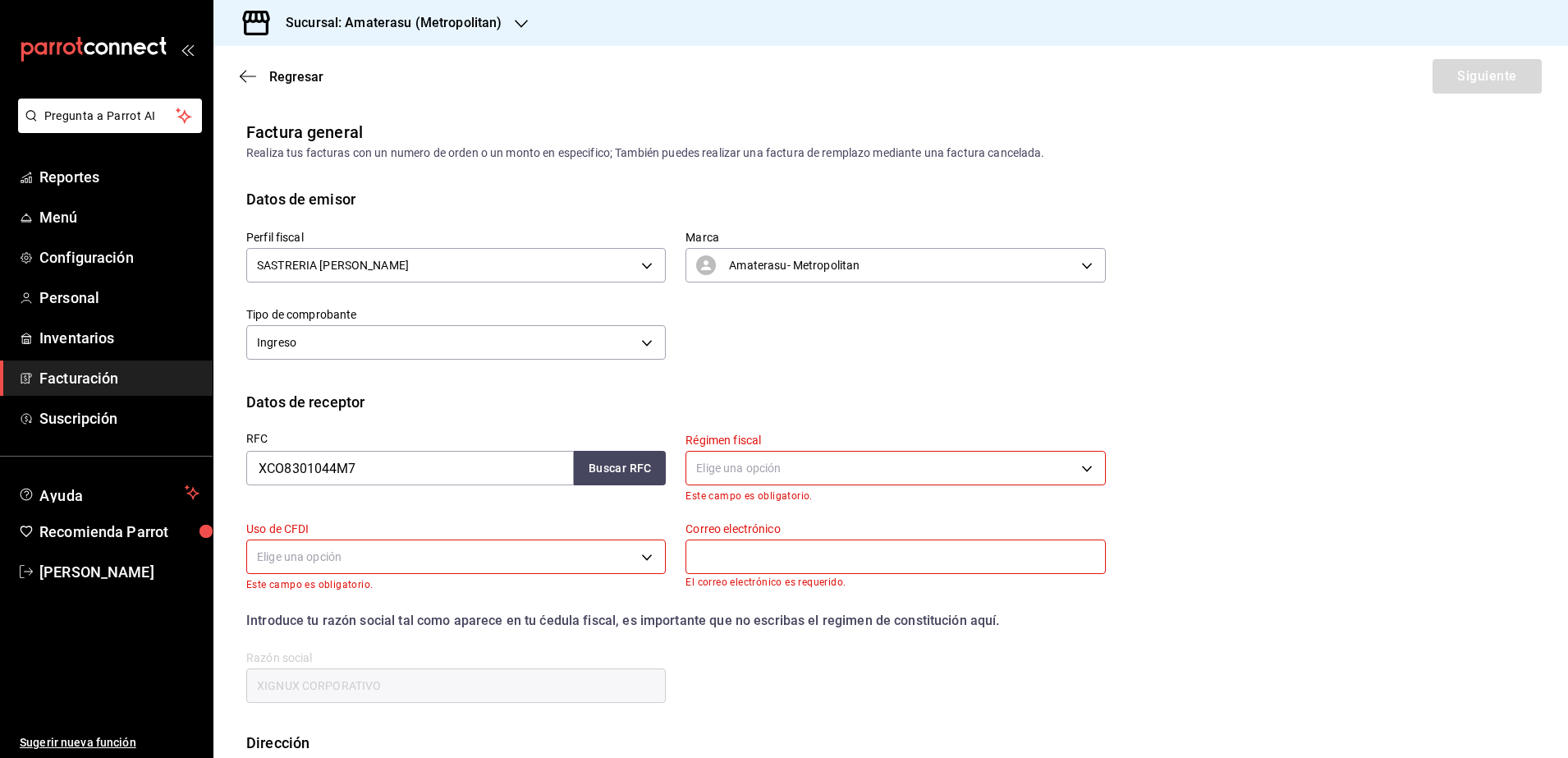
click at [66, 380] on span "Facturación" at bounding box center [119, 378] width 160 height 22
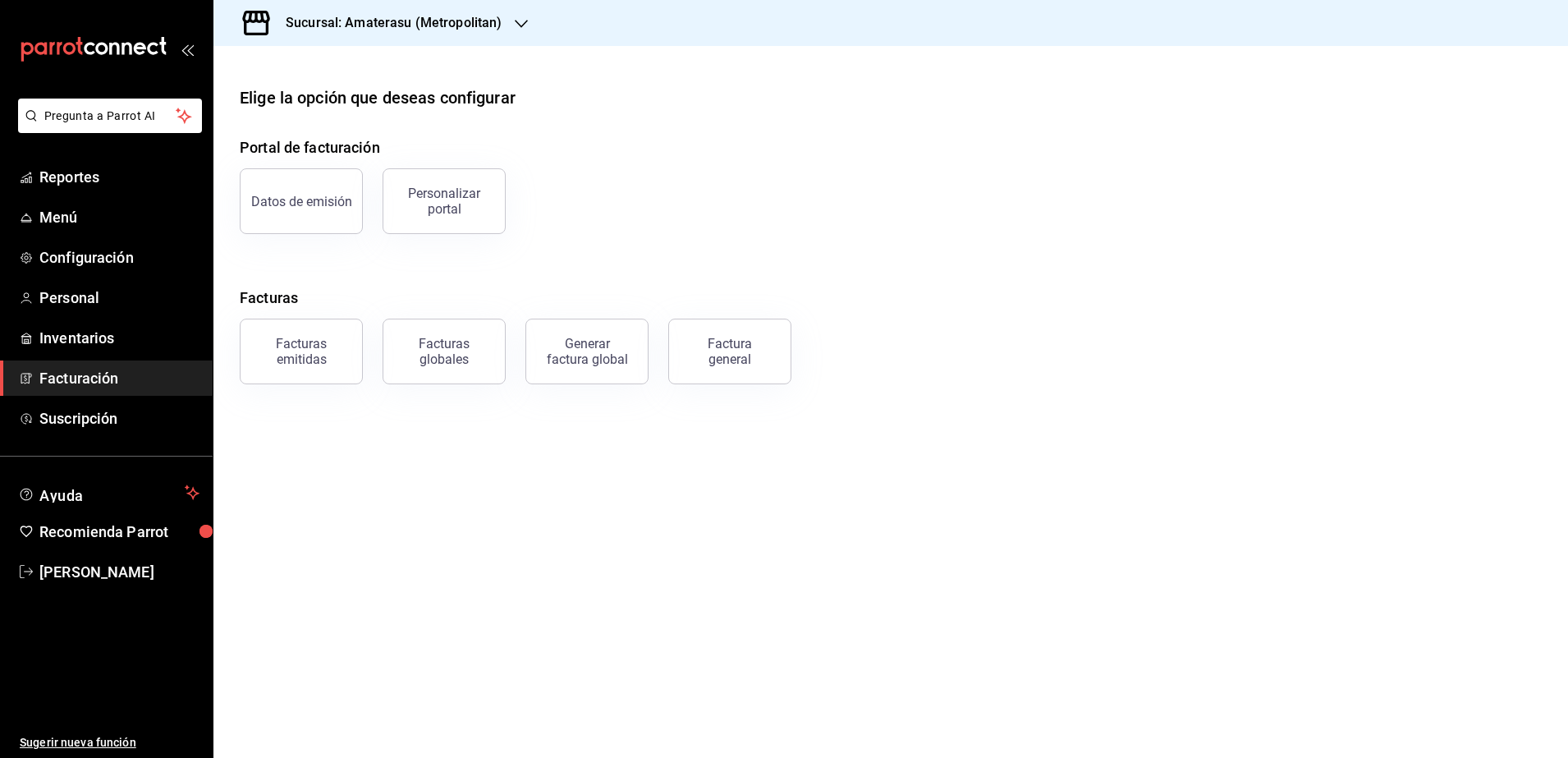
click at [497, 20] on h3 "Sucursal: Amaterasu (Metropolitan)" at bounding box center [387, 23] width 229 height 19
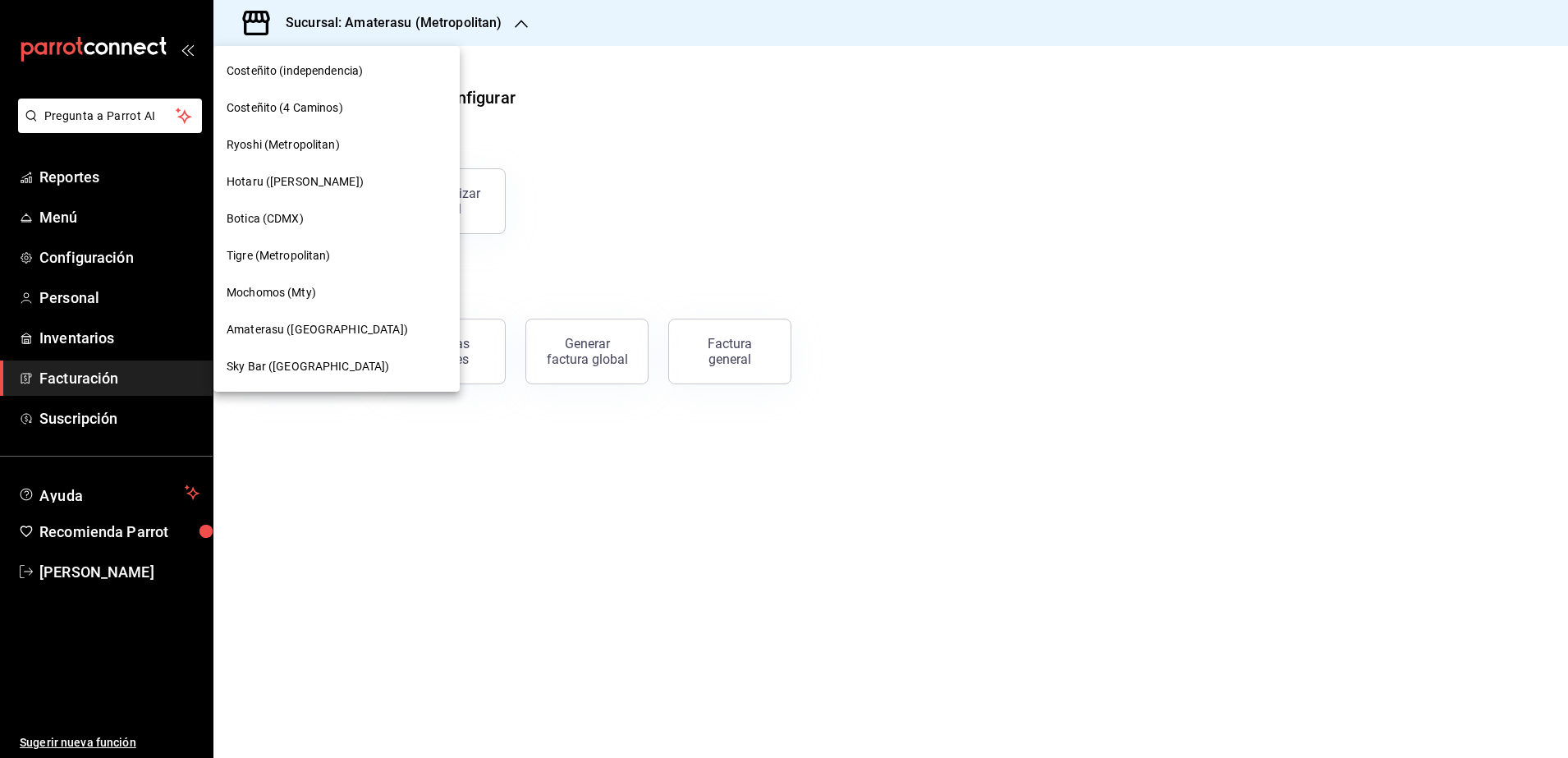
click at [358, 296] on div "Mochomos (Mty)" at bounding box center [336, 293] width 220 height 17
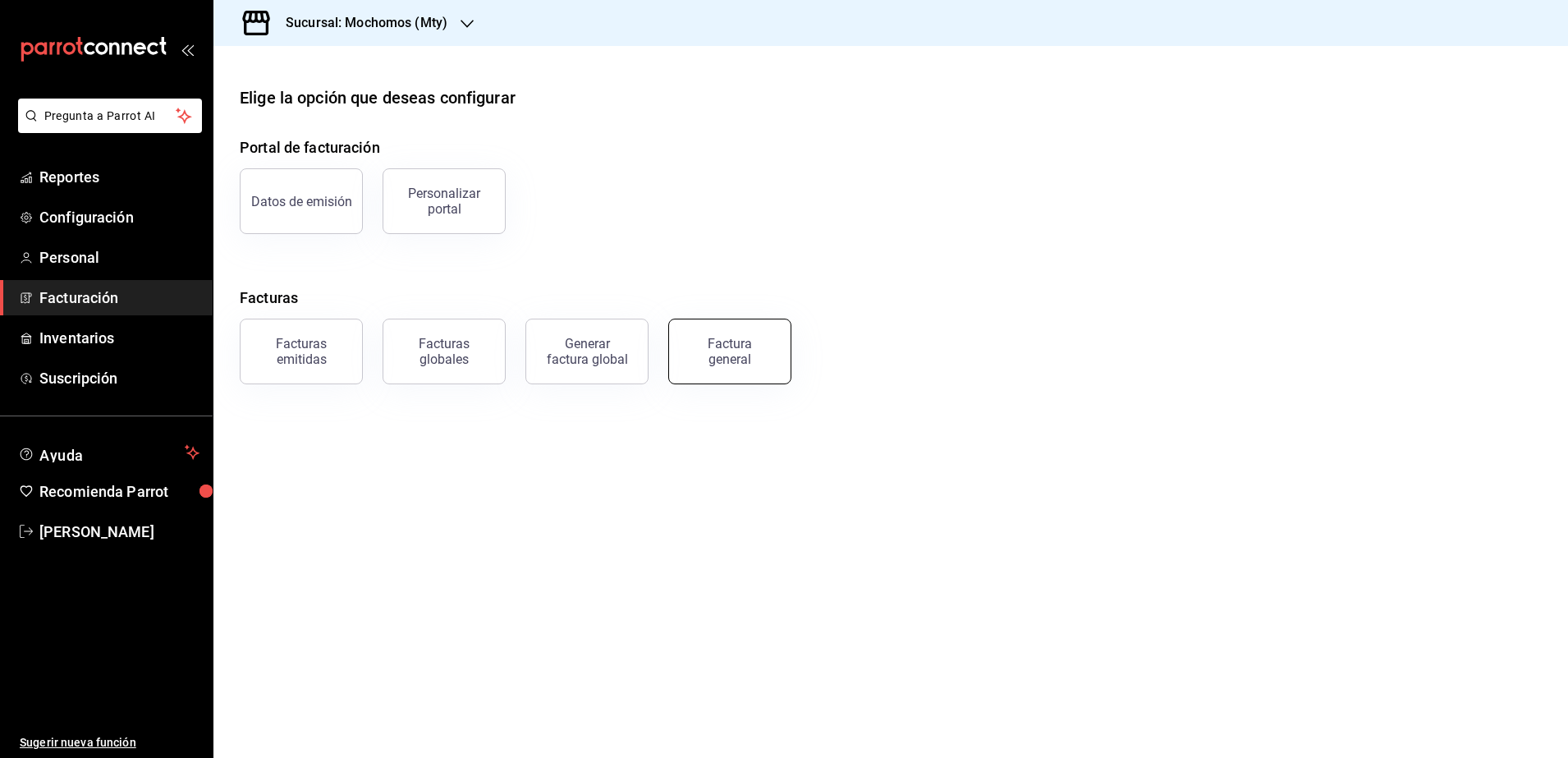
click at [703, 358] on div "Factura general" at bounding box center [730, 351] width 82 height 31
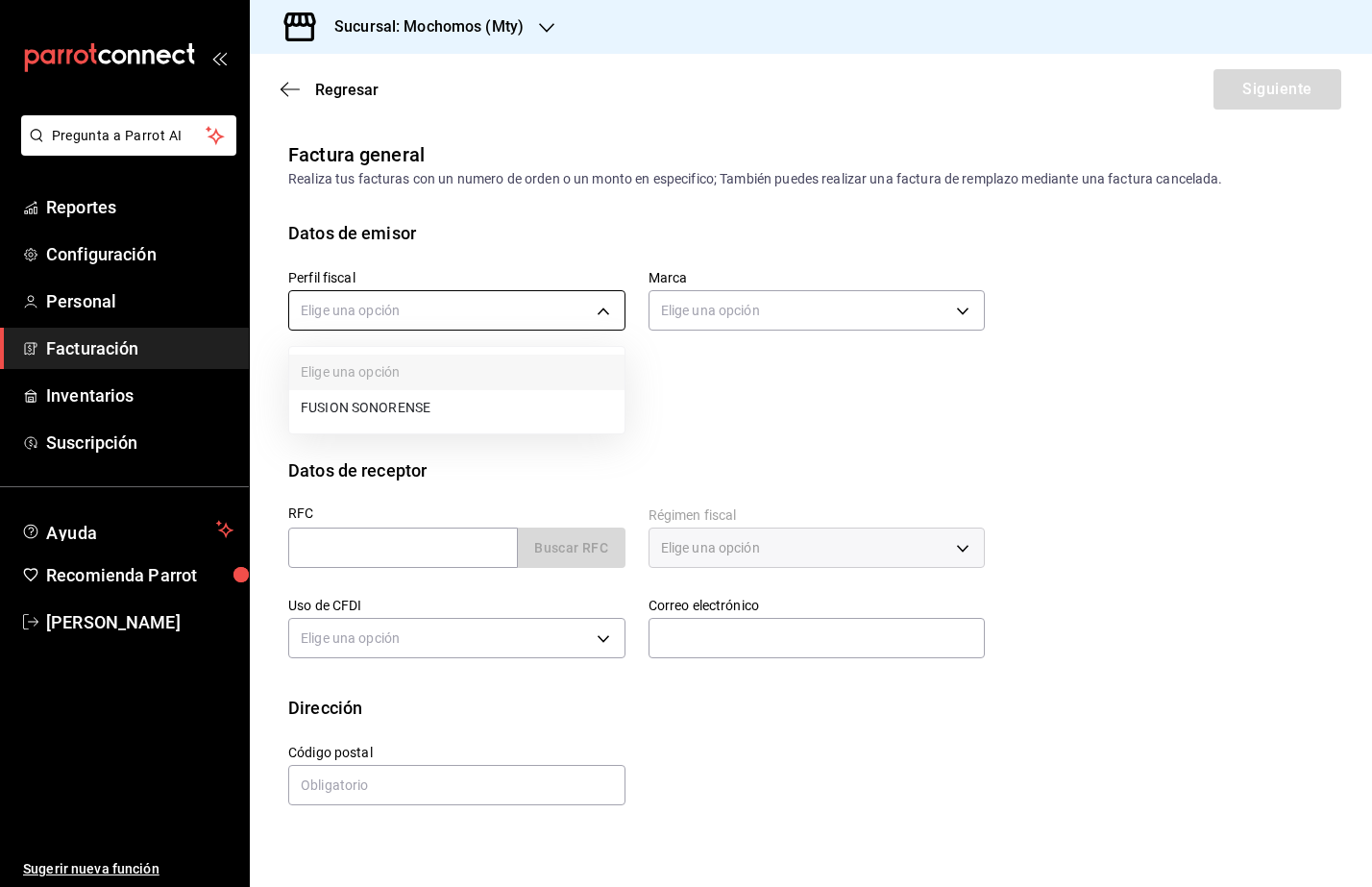
click at [428, 315] on body "Pregunta a Parrot AI Reportes Configuración Personal Facturación Inventarios Su…" at bounding box center [686, 443] width 1372 height 887
click at [418, 407] on li "FUSION SONORENSE" at bounding box center [457, 408] width 336 height 35
type input "708a3624-aa26-48d5-ac89-55ea41d845cd"
type input "b352ad34-a903-4246-b8b1-197398375429"
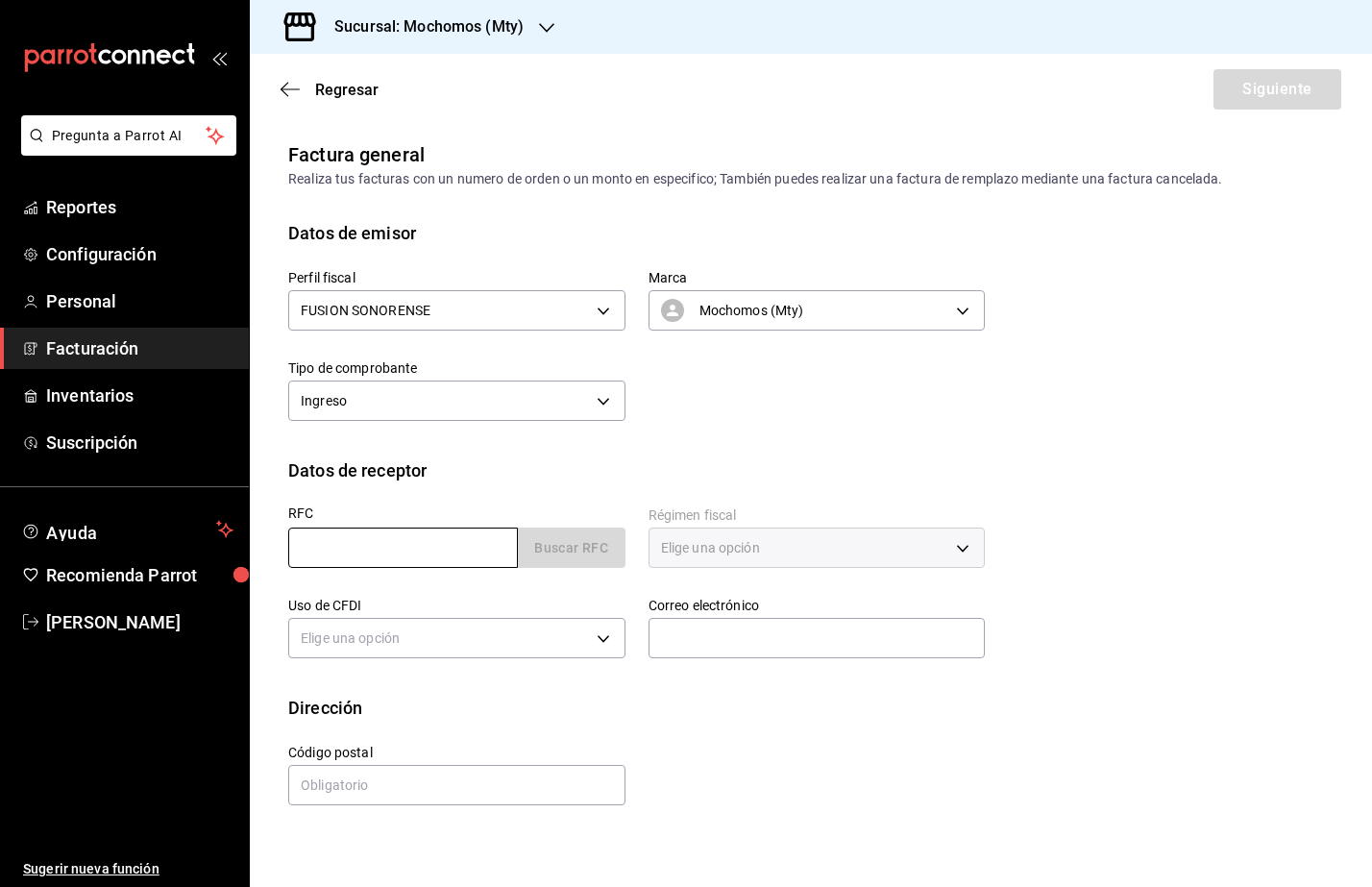
click at [308, 562] on input "text" at bounding box center [403, 547] width 229 height 40
paste input "DMI031115CJ4"
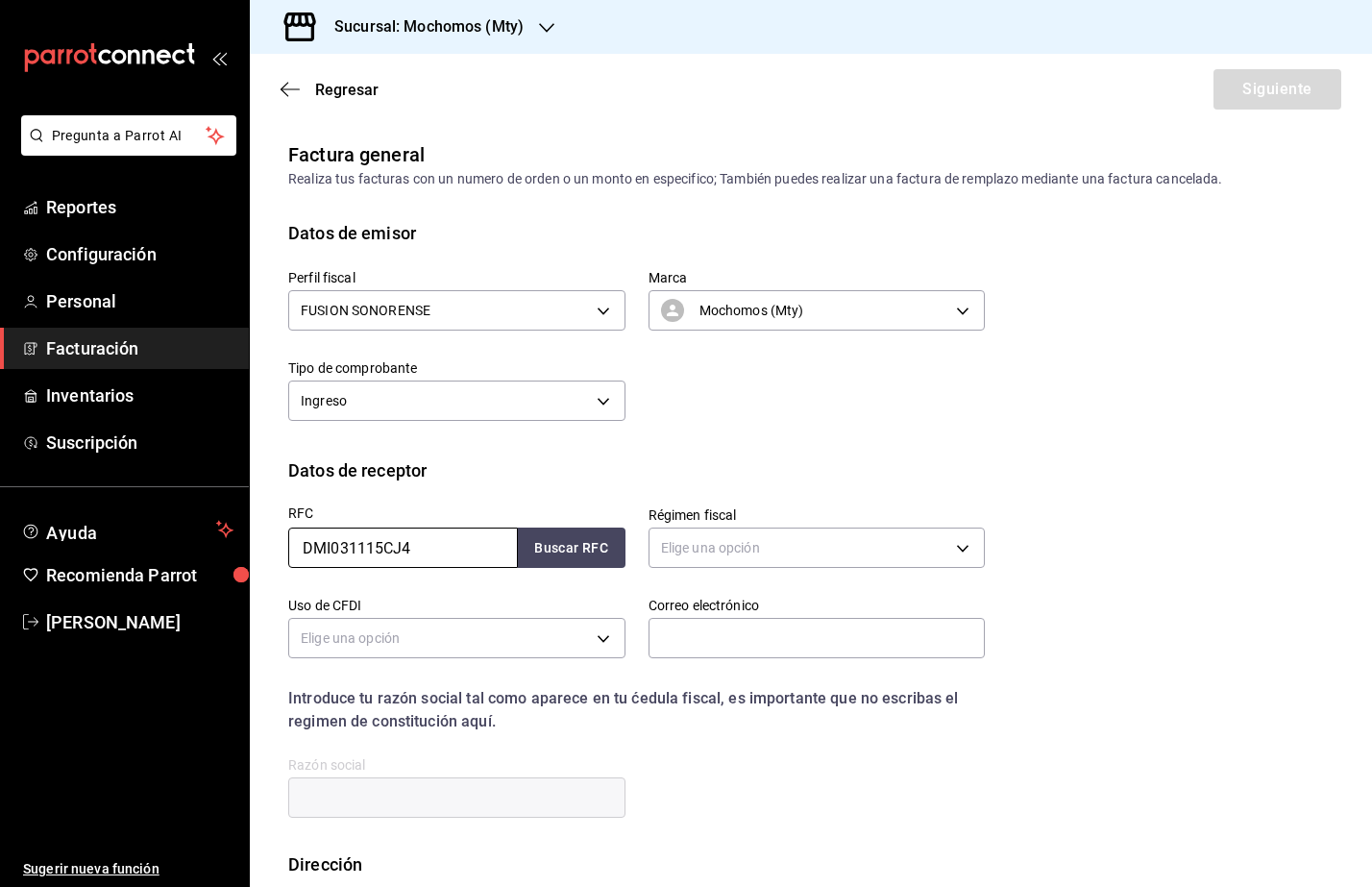
click at [306, 554] on input "DMI031115CJ4" at bounding box center [403, 547] width 229 height 40
type input "DMI031115CJ4"
click at [890, 534] on body "Pregunta a Parrot AI Reportes Configuración Personal Facturación Inventarios Su…" at bounding box center [686, 443] width 1372 height 887
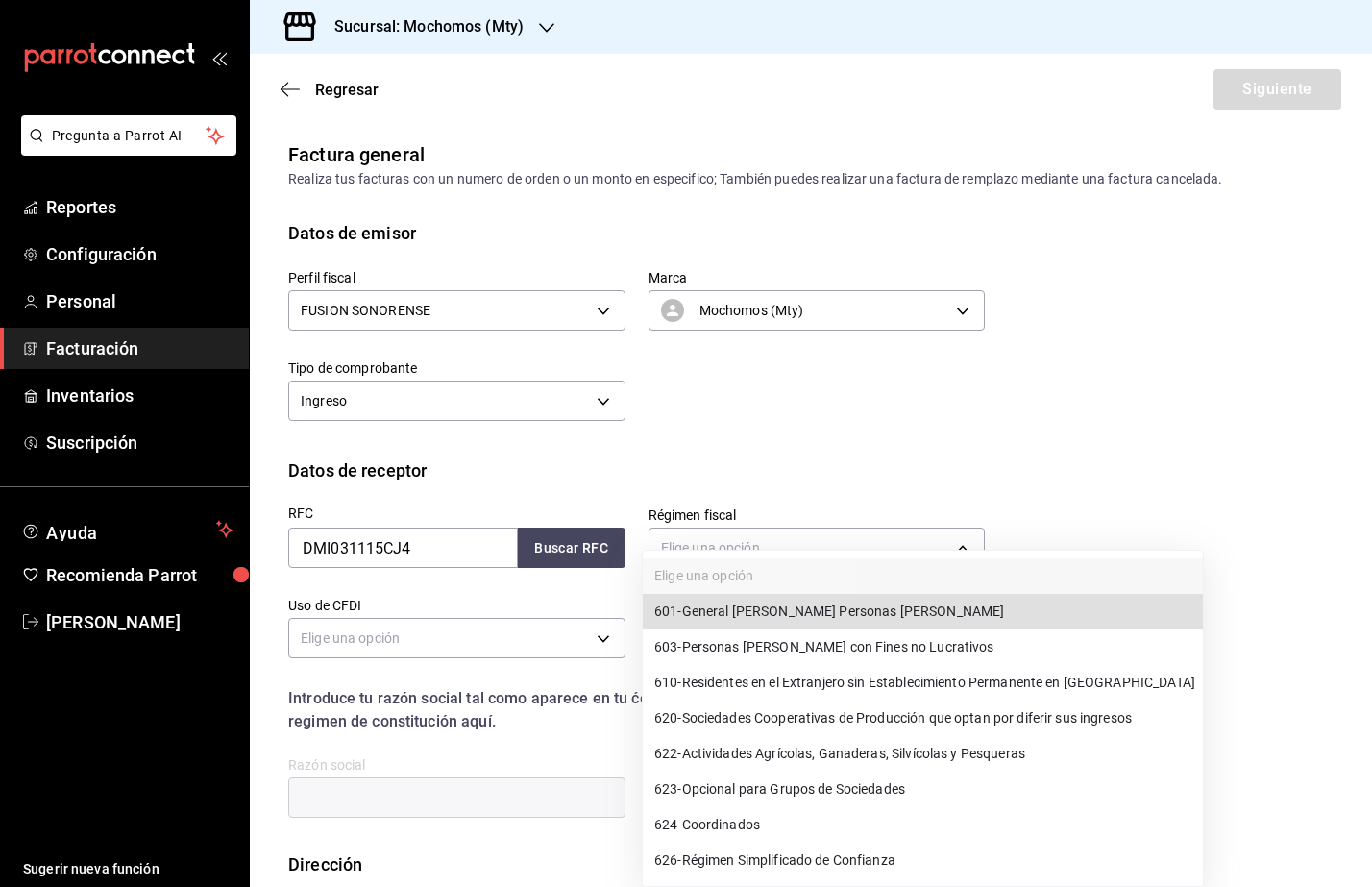
click at [912, 615] on li "601 - General [PERSON_NAME] Personas [PERSON_NAME]" at bounding box center [922, 611] width 560 height 35
type input "601"
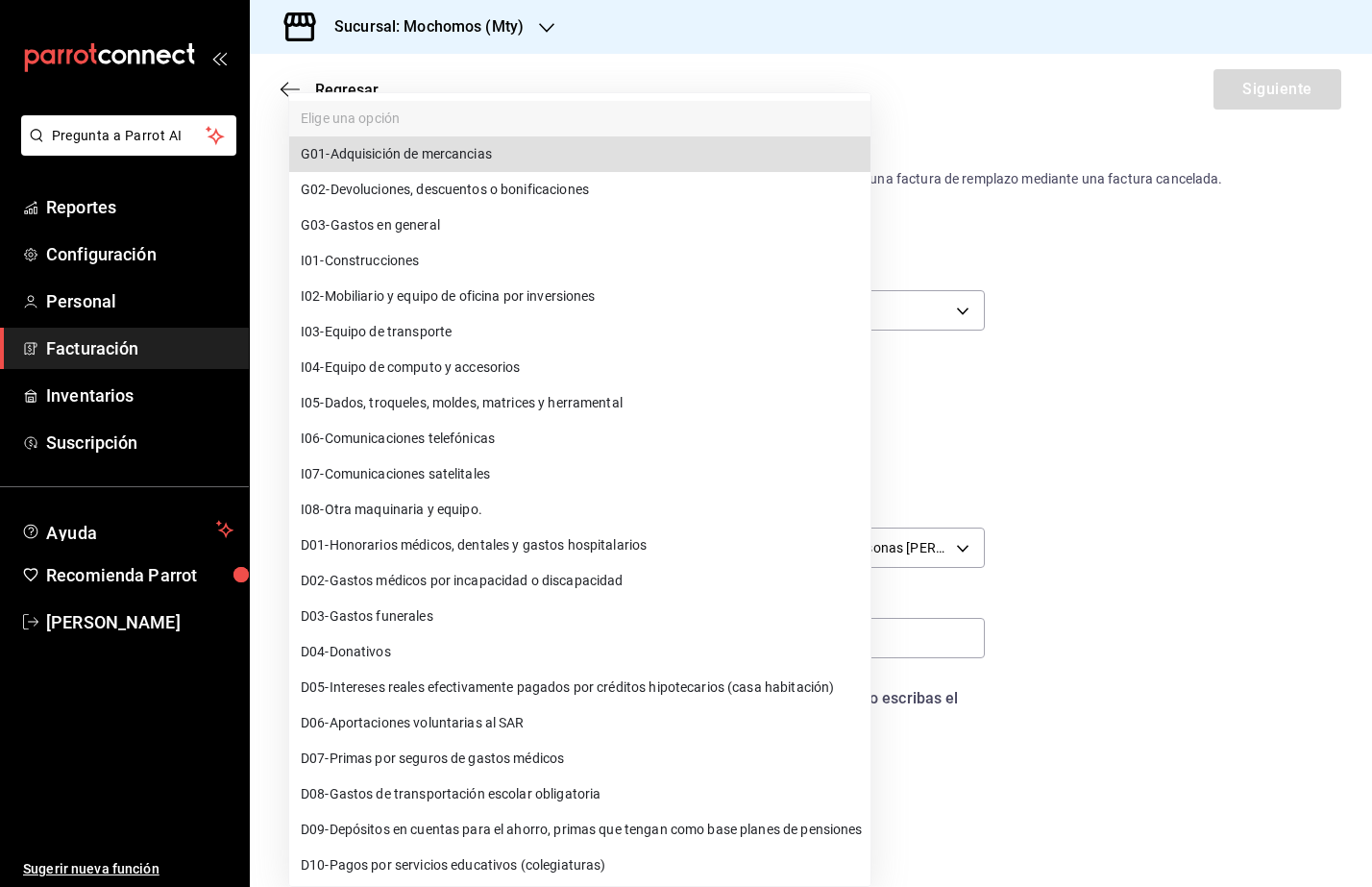
click at [413, 653] on body "Pregunta a Parrot AI Reportes Configuración Personal Facturación Inventarios Su…" at bounding box center [686, 443] width 1372 height 887
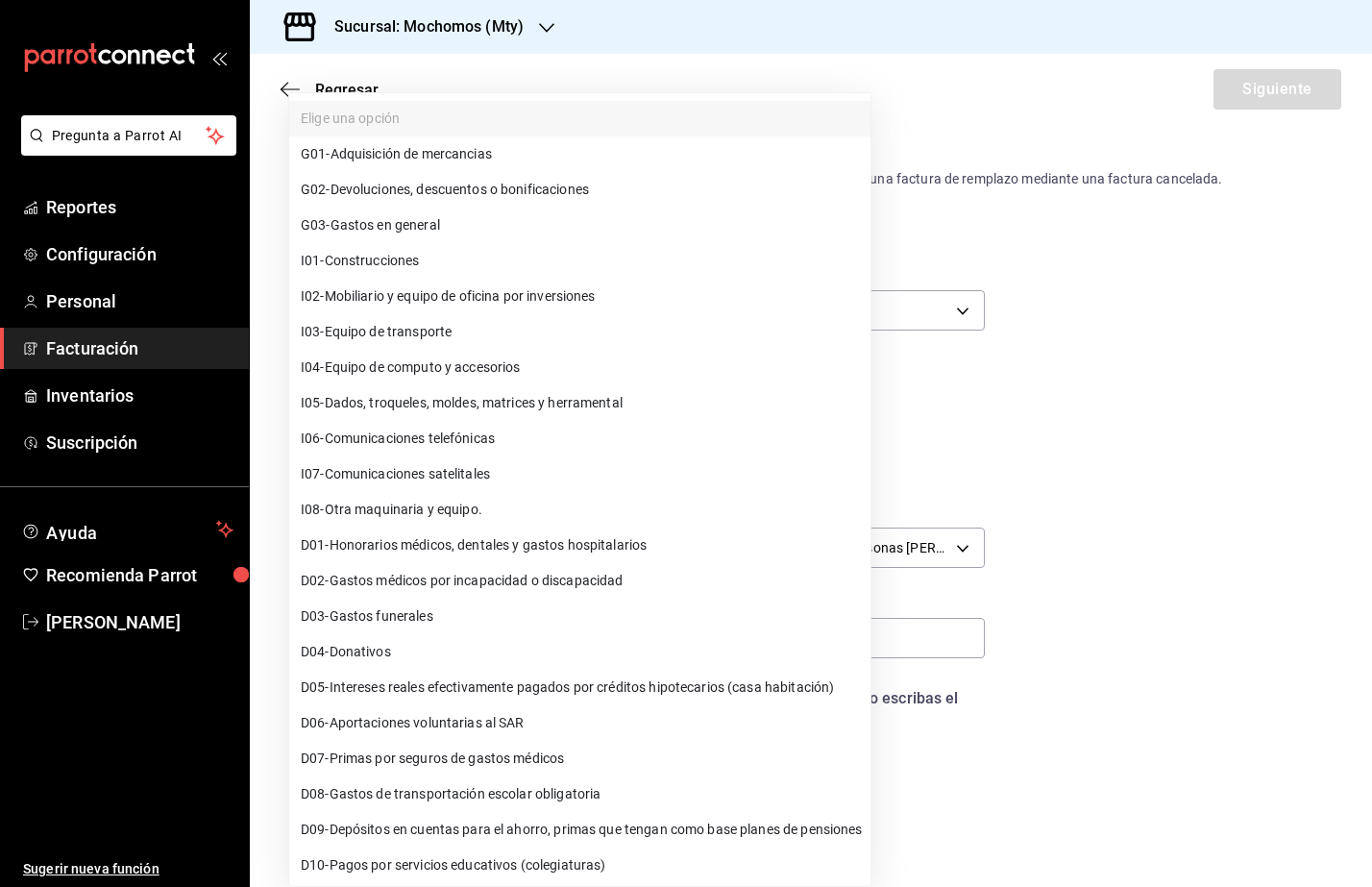
click at [468, 224] on li "G03 - Gastos en general" at bounding box center [580, 225] width 581 height 35
type input "G03"
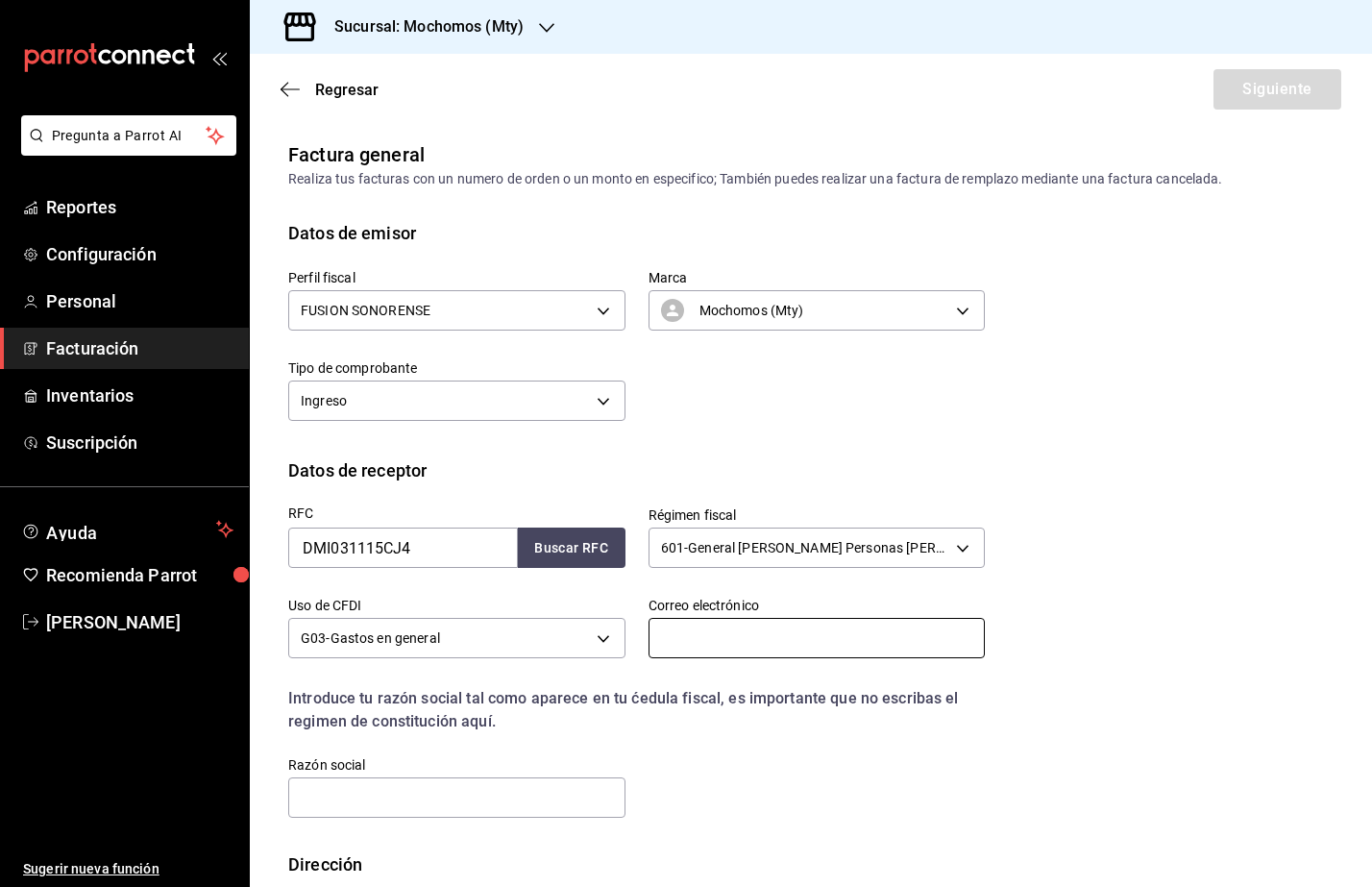
click at [706, 634] on input "text" at bounding box center [817, 638] width 338 height 40
paste input "[PERSON_NAME][EMAIL_ADDRESS][DOMAIN_NAME]"
type input "[PERSON_NAME][EMAIL_ADDRESS][DOMAIN_NAME]"
click at [481, 812] on input "text" at bounding box center [457, 797] width 338 height 40
click at [372, 789] on input "text" at bounding box center [457, 797] width 338 height 40
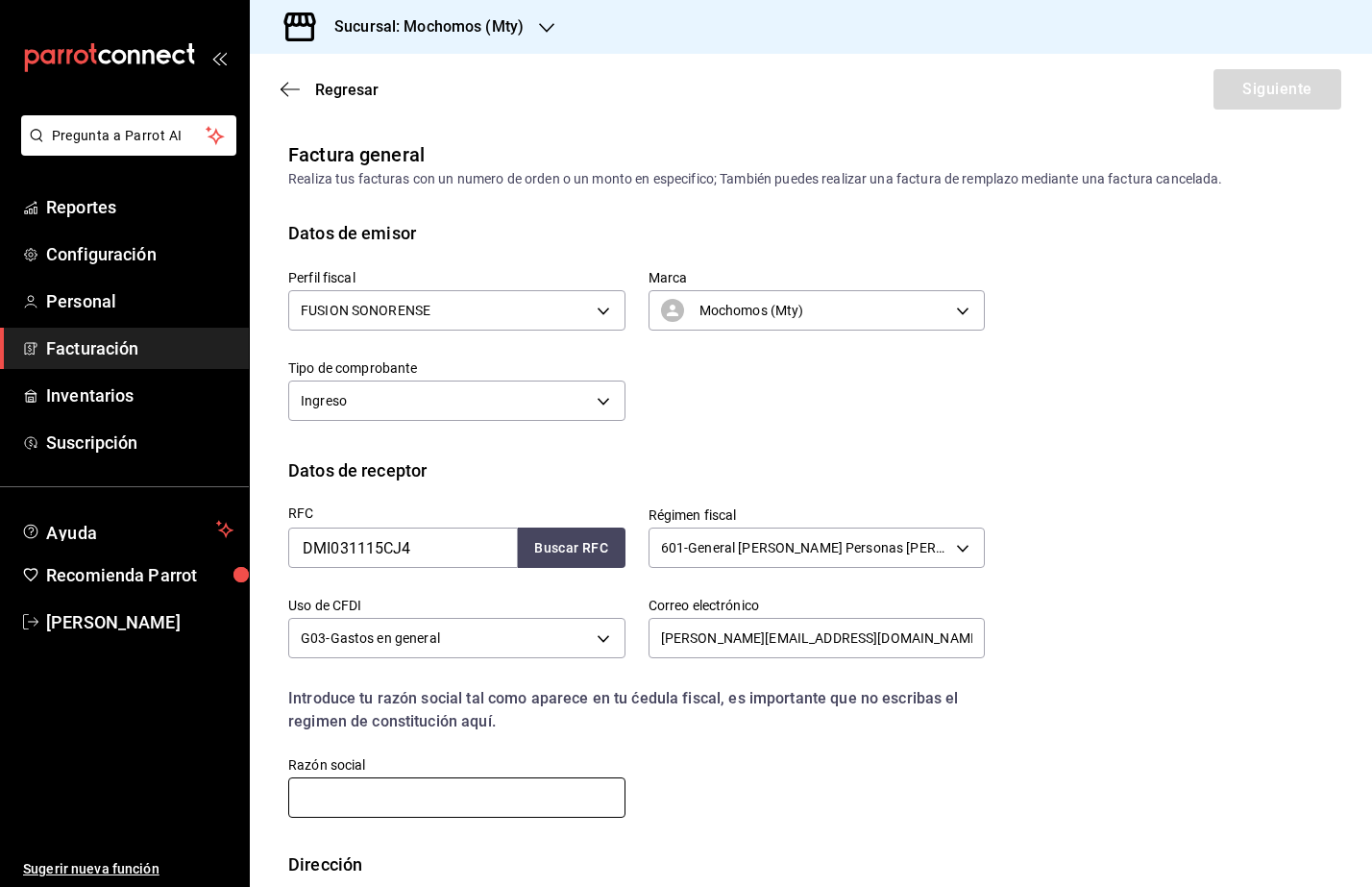
paste input "DISTRIBUIDORA MIUCO"
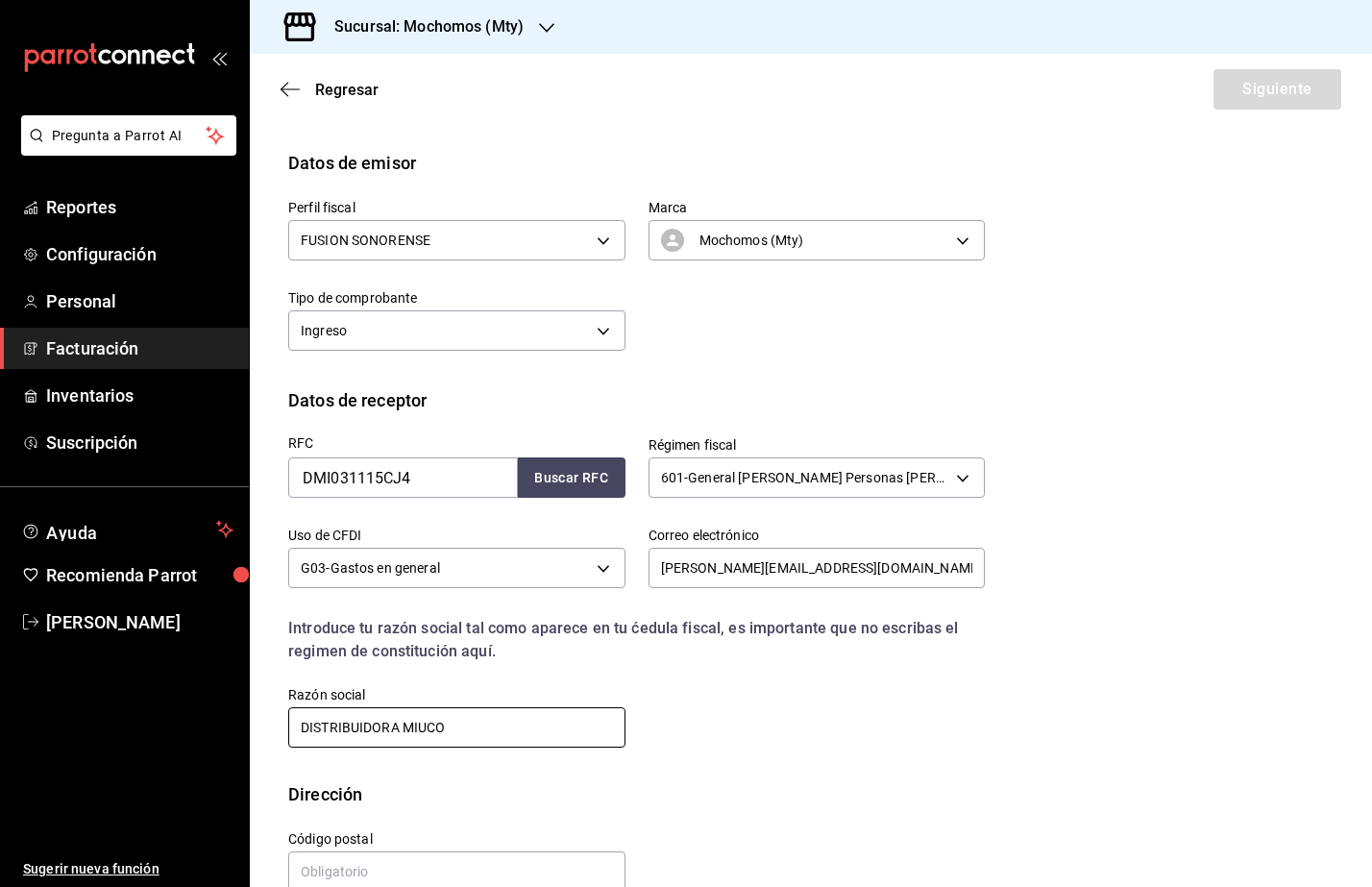
scroll to position [108, 0]
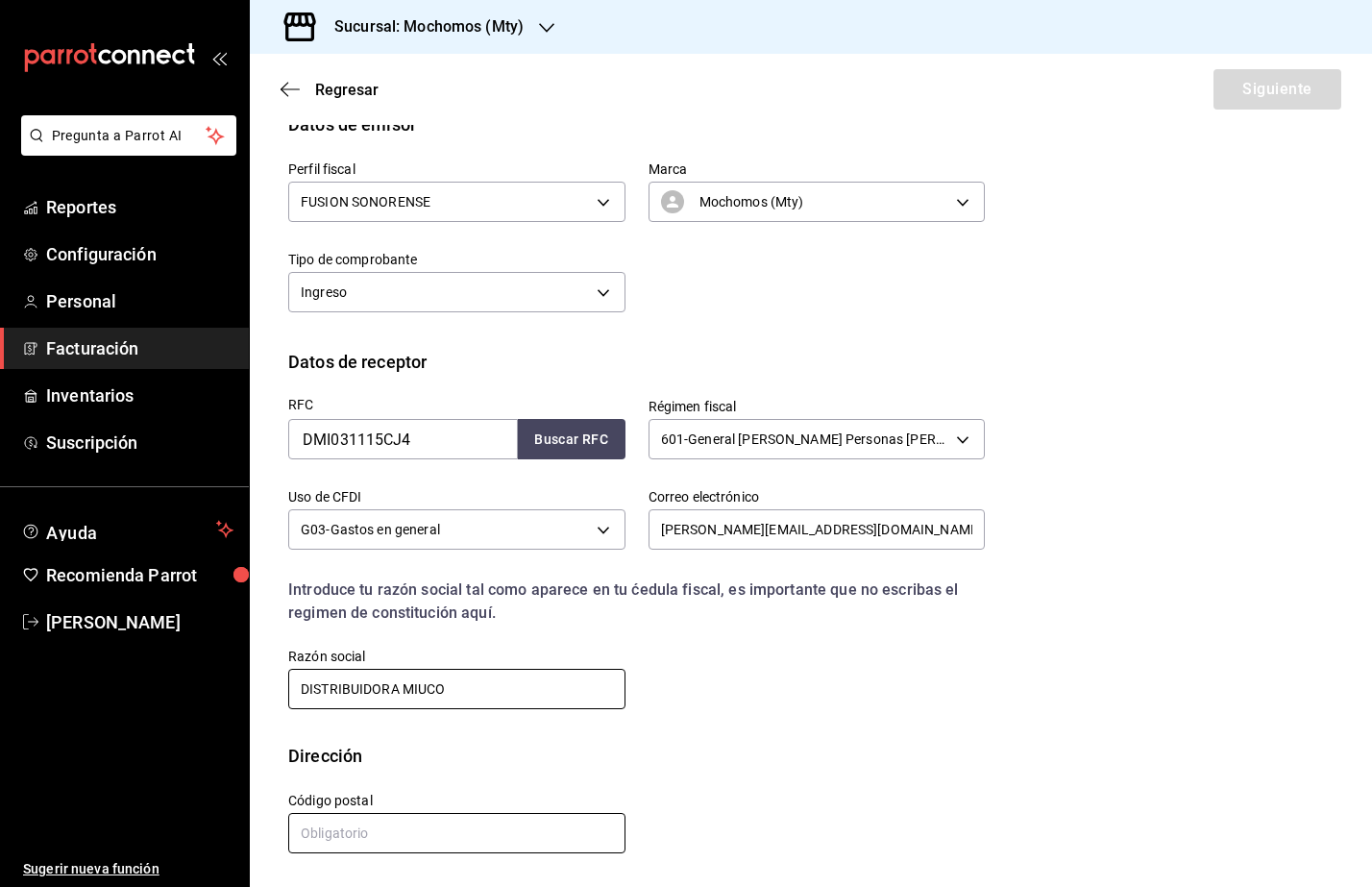
type input "DISTRIBUIDORA MIUCO"
click at [392, 823] on input "text" at bounding box center [457, 833] width 338 height 40
paste input "64100"
type input "64100"
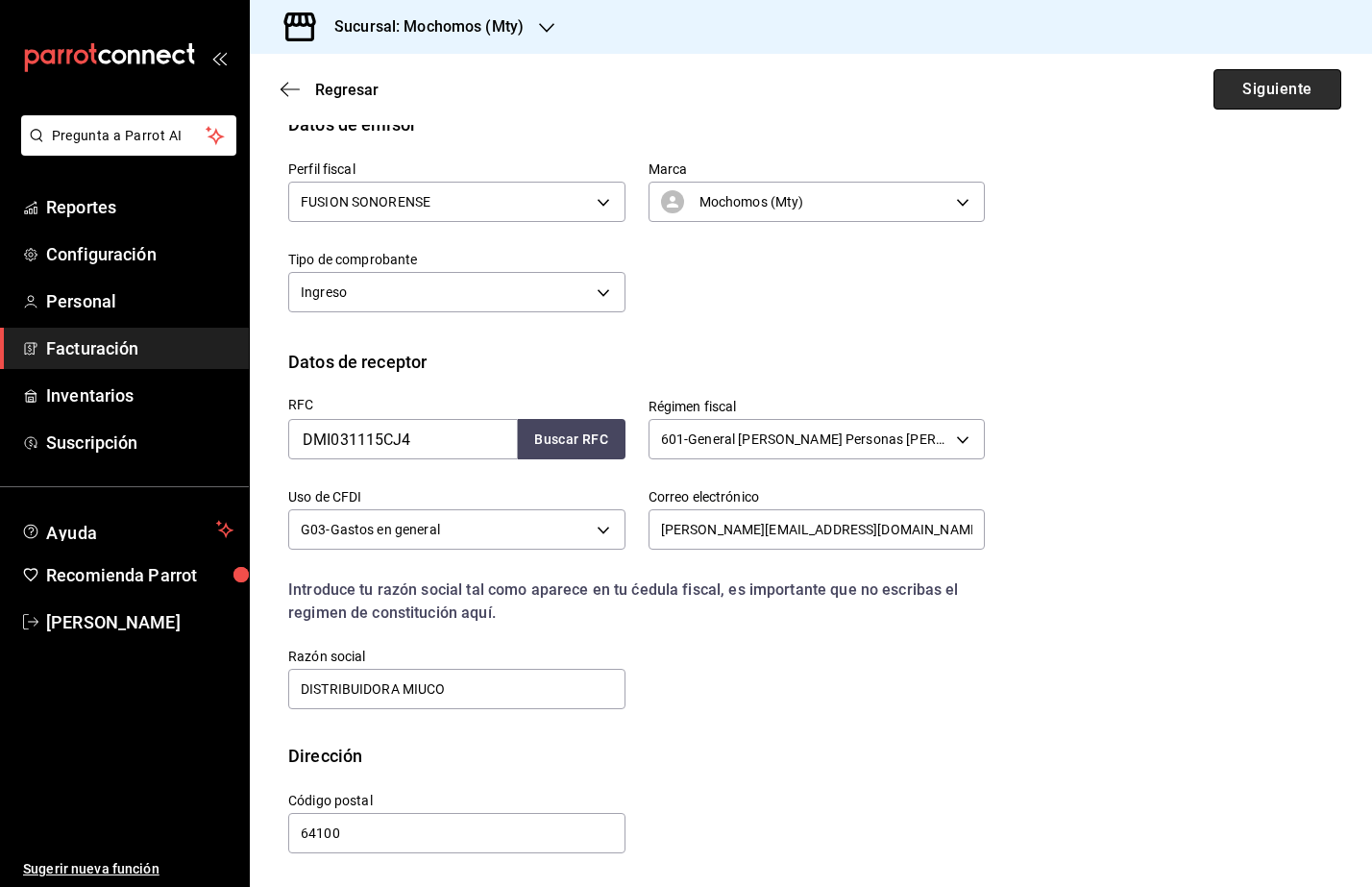
click at [1232, 95] on button "Siguiente" at bounding box center [1278, 89] width 128 height 40
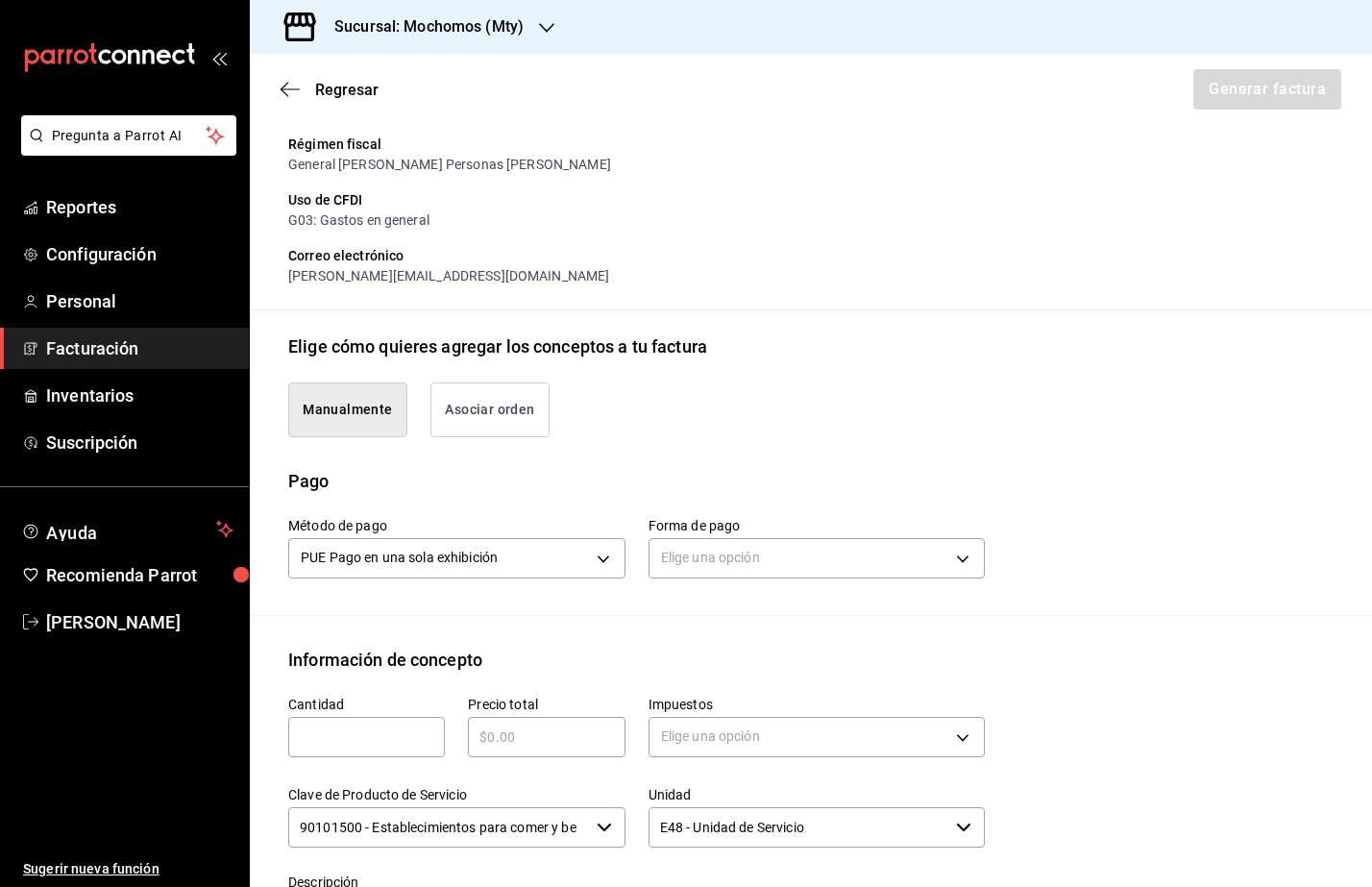
scroll to position [348, 0]
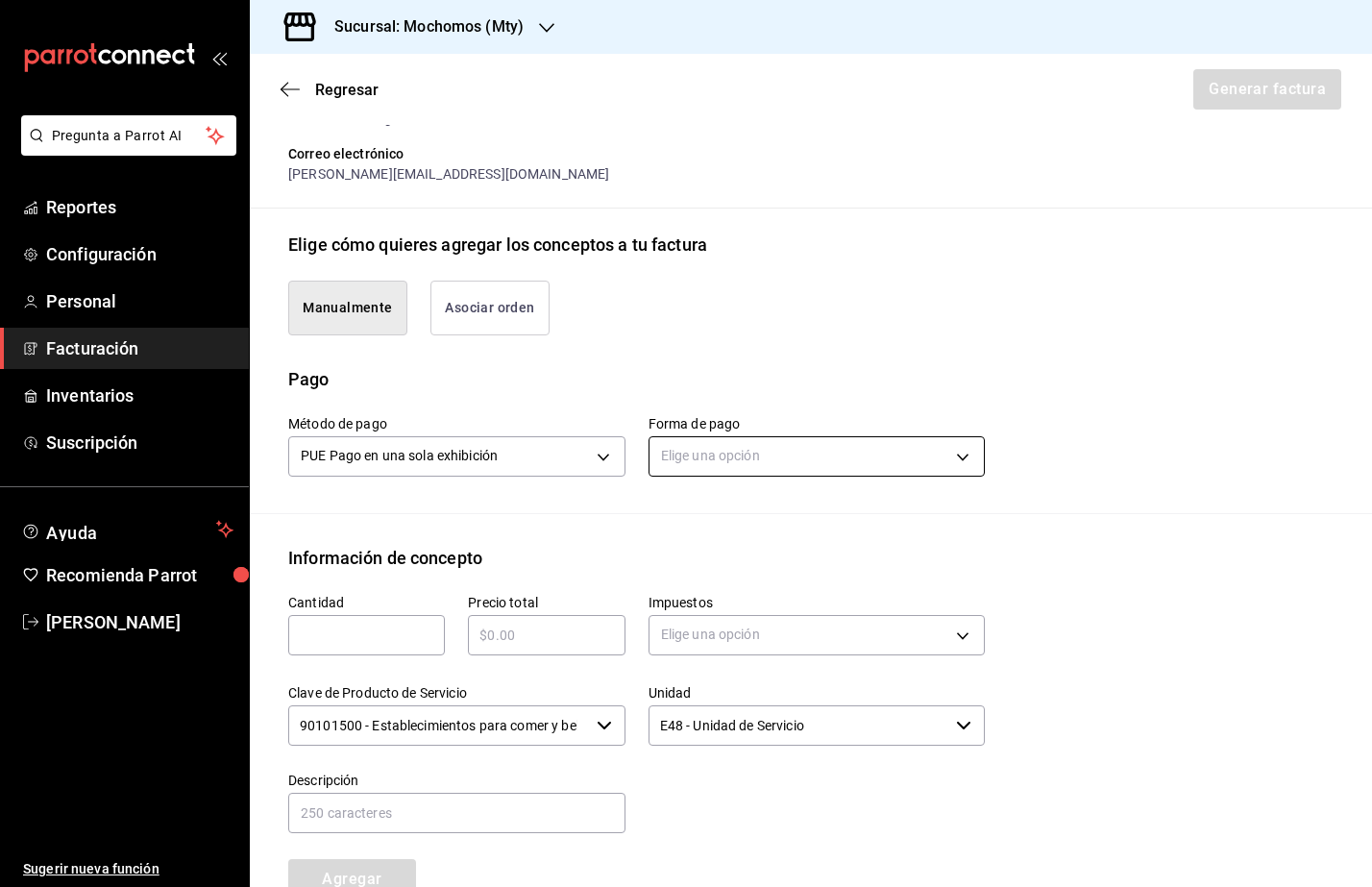
click at [742, 468] on body "Pregunta a Parrot AI Reportes Configuración Personal Facturación Inventarios Su…" at bounding box center [686, 443] width 1372 height 887
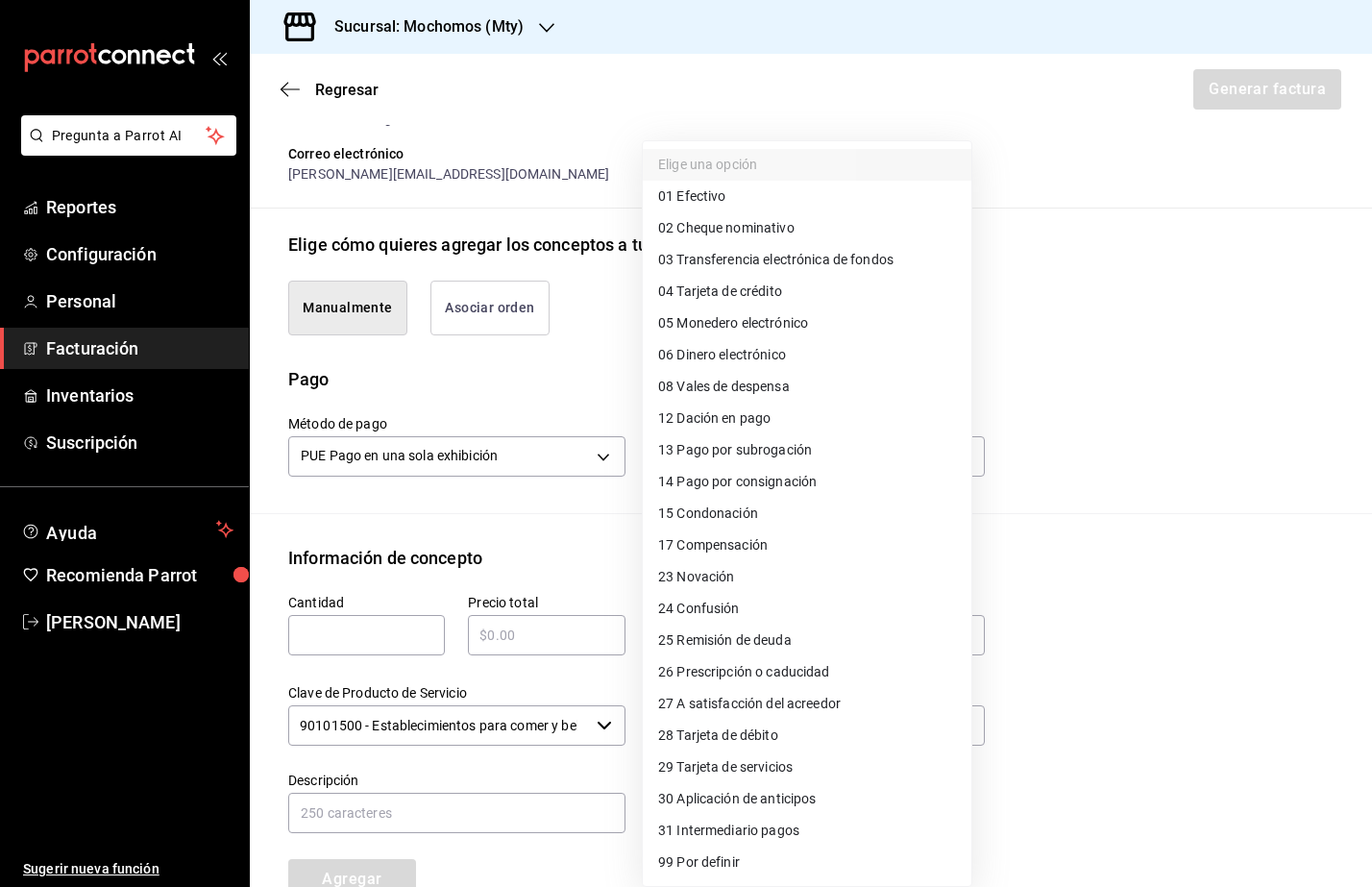
click at [750, 294] on span "04 Tarjeta de crédito" at bounding box center [720, 291] width 124 height 20
type input "04"
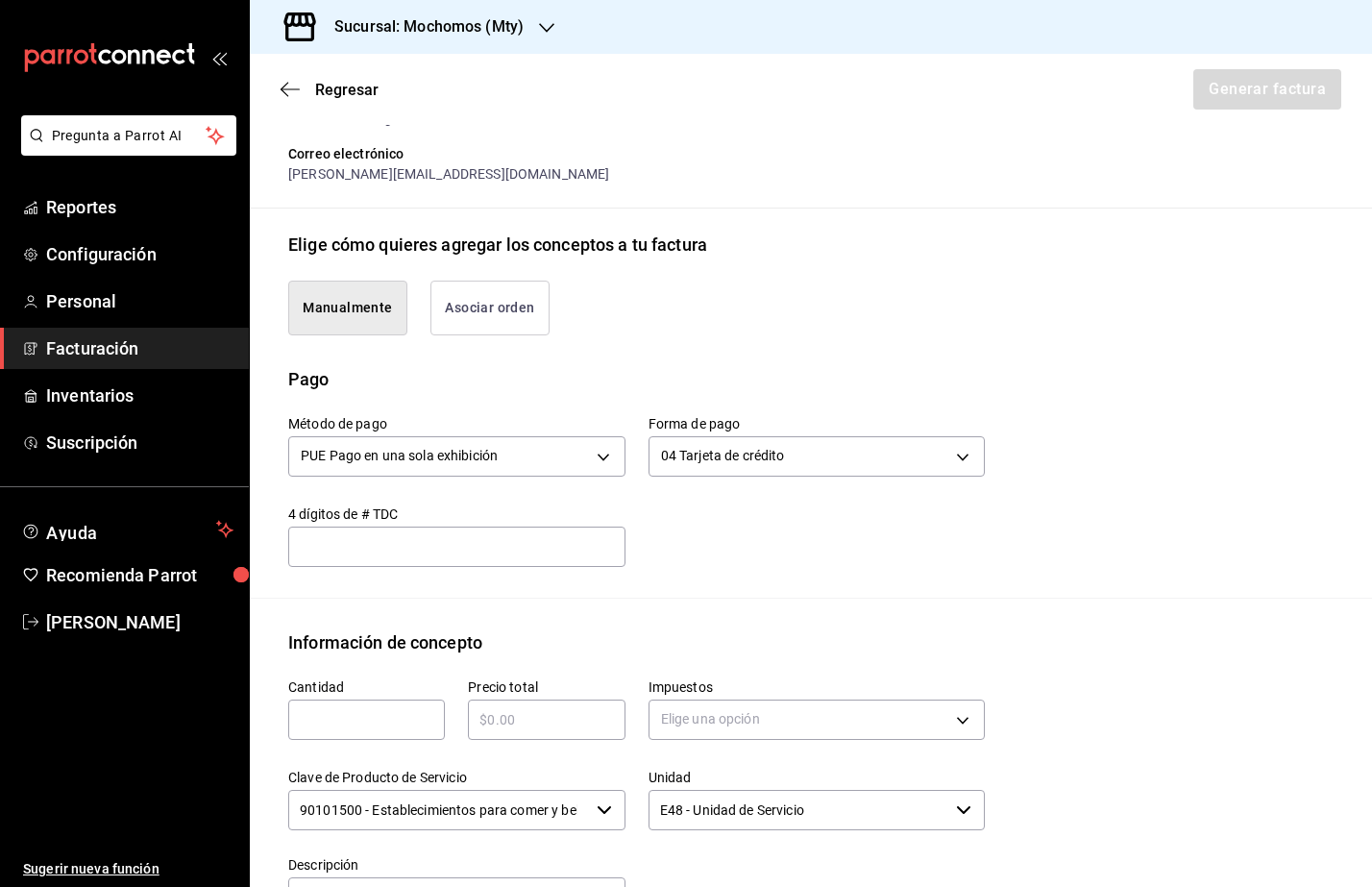
click at [365, 729] on input "text" at bounding box center [366, 719] width 156 height 23
type input "1"
click at [527, 728] on input "text" at bounding box center [545, 719] width 156 height 23
type input "$3121"
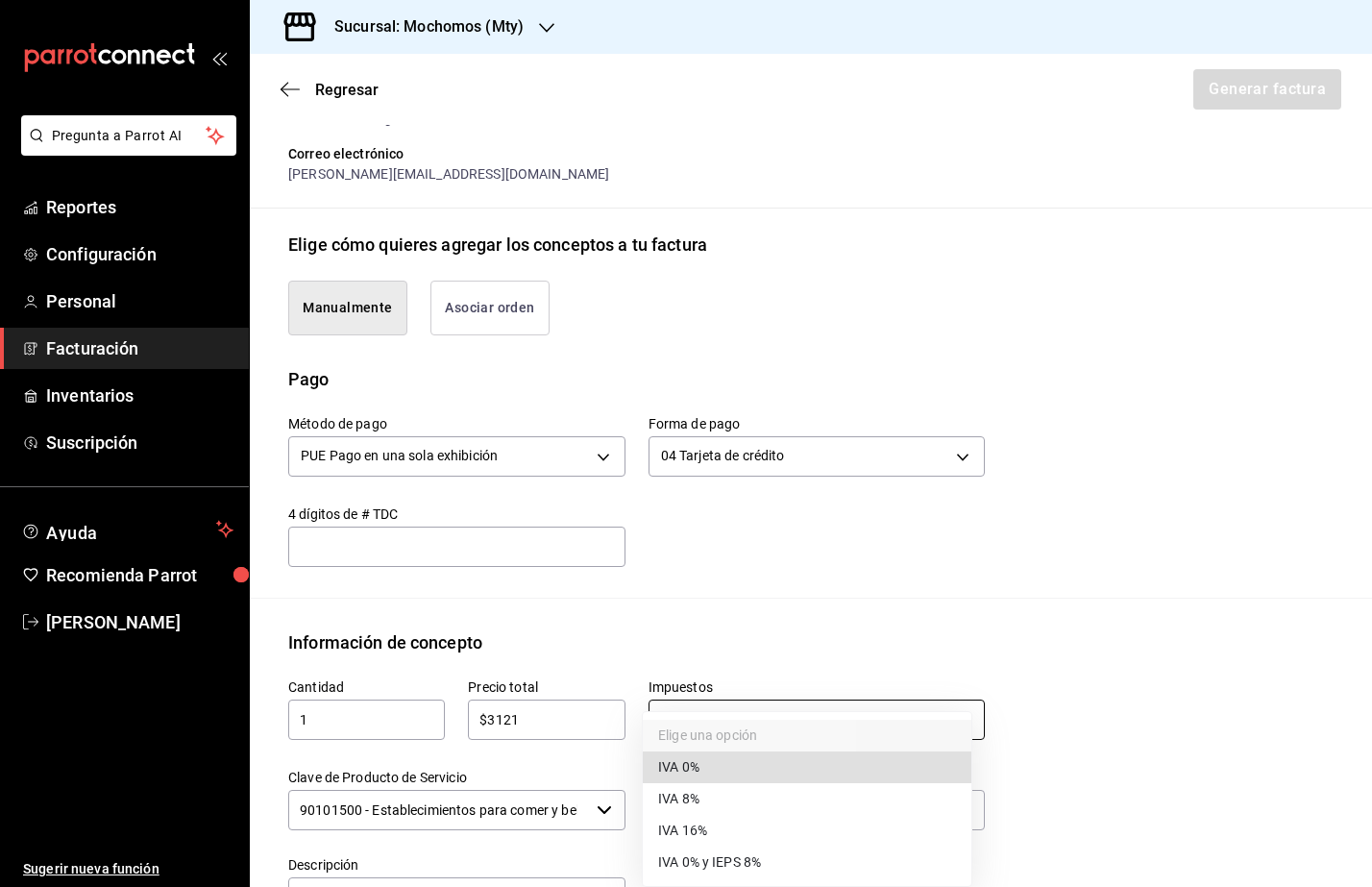
click at [779, 706] on body "Pregunta a Parrot AI Reportes Configuración Personal Facturación Inventarios Su…" at bounding box center [686, 443] width 1372 height 887
click at [706, 833] on span "IVA 16%" at bounding box center [683, 830] width 49 height 20
type input "IVA_16"
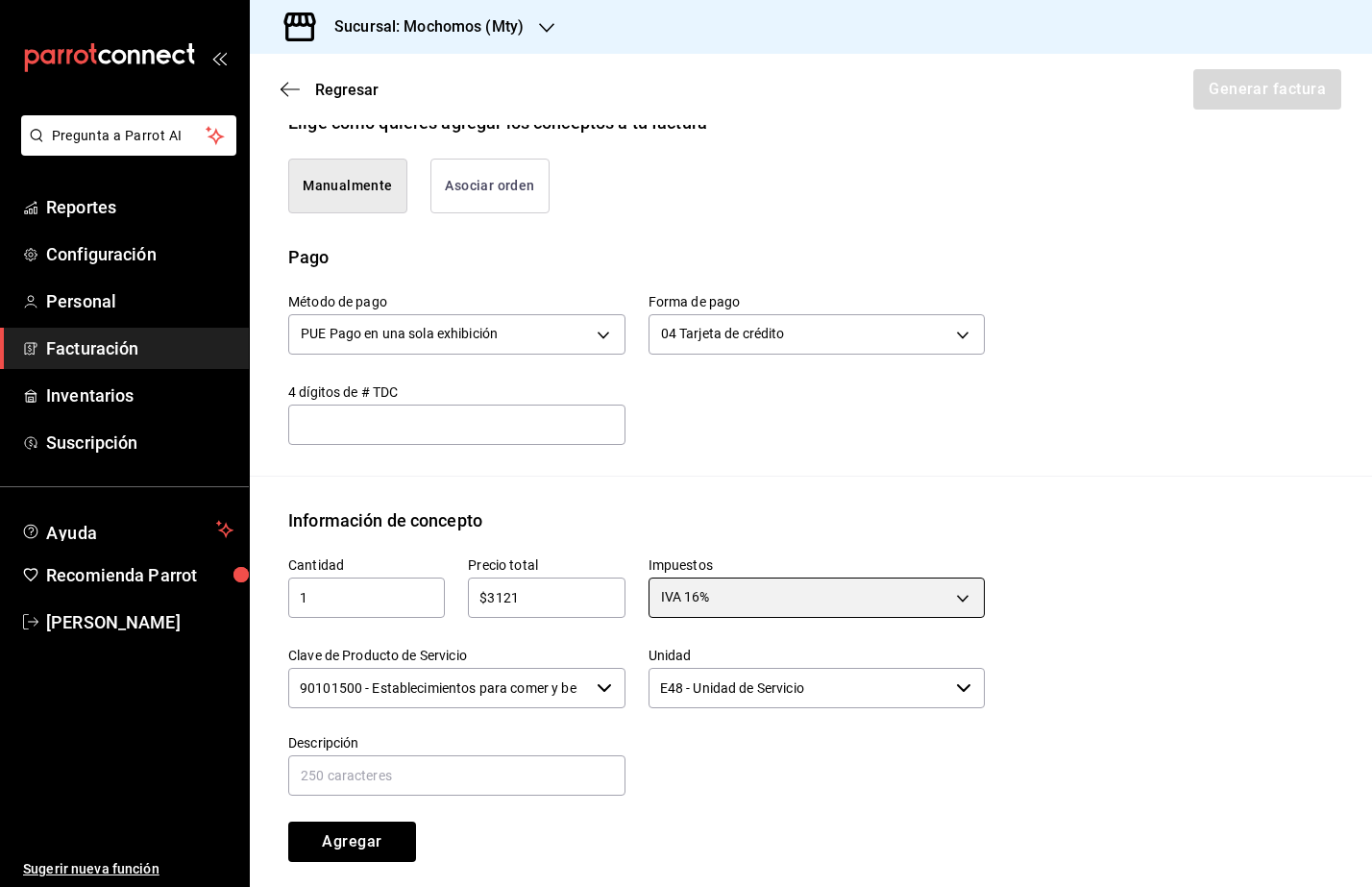
scroll to position [589, 0]
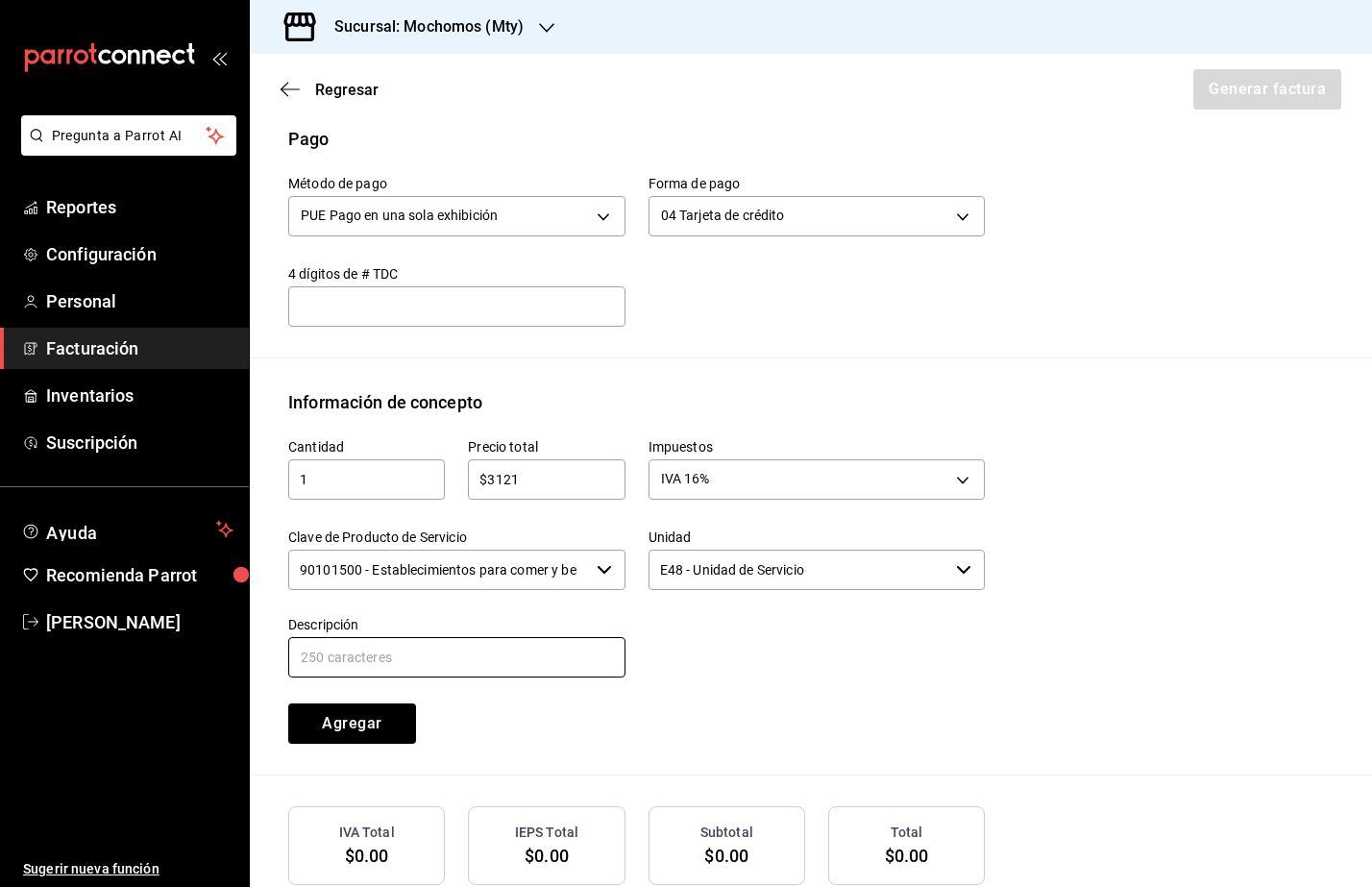
click at [462, 650] on input "text" at bounding box center [457, 657] width 338 height 40
type input "Consumo de Alimentos y Bebidas"
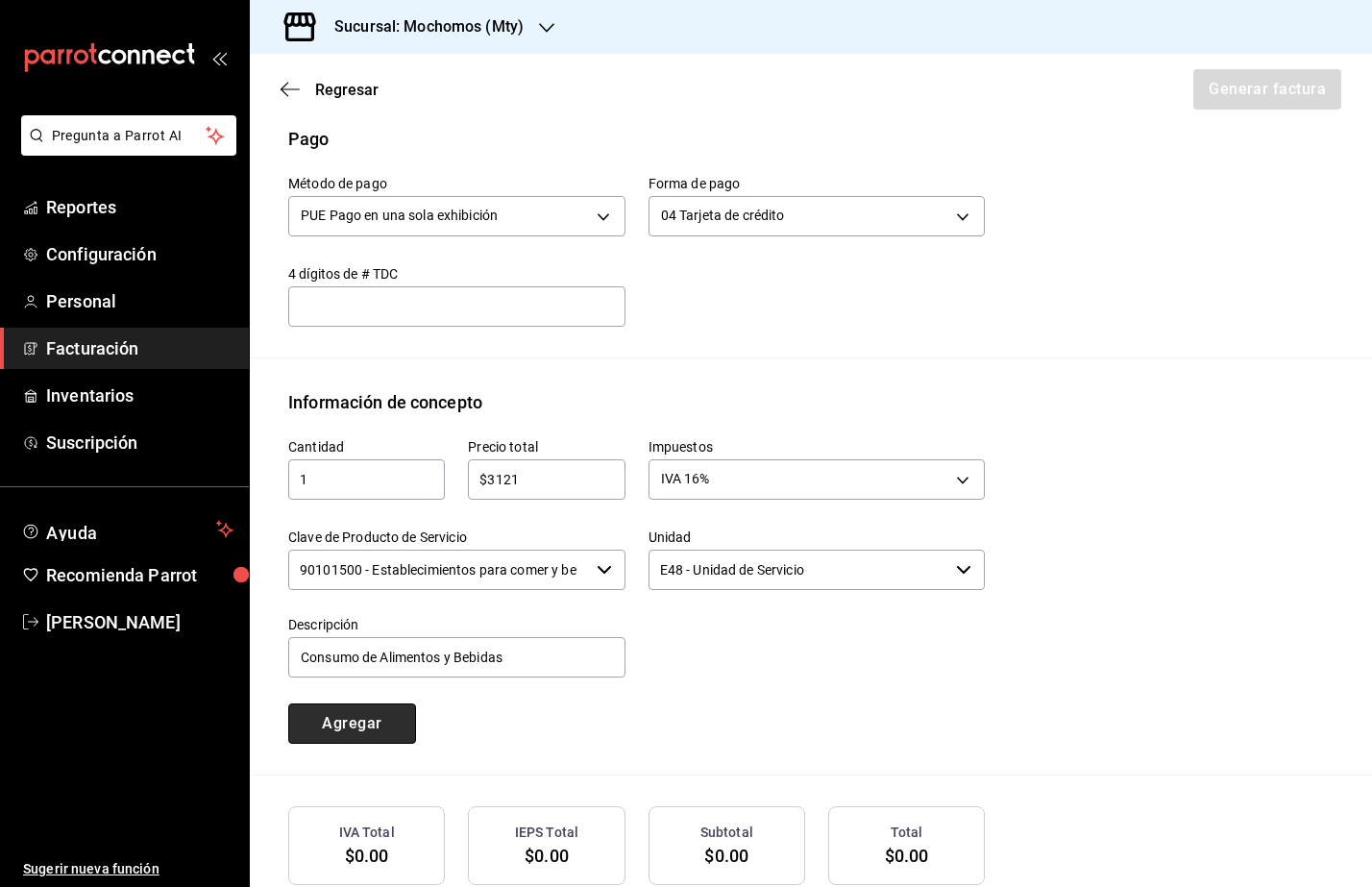
click at [401, 729] on button "Agregar" at bounding box center [352, 723] width 128 height 40
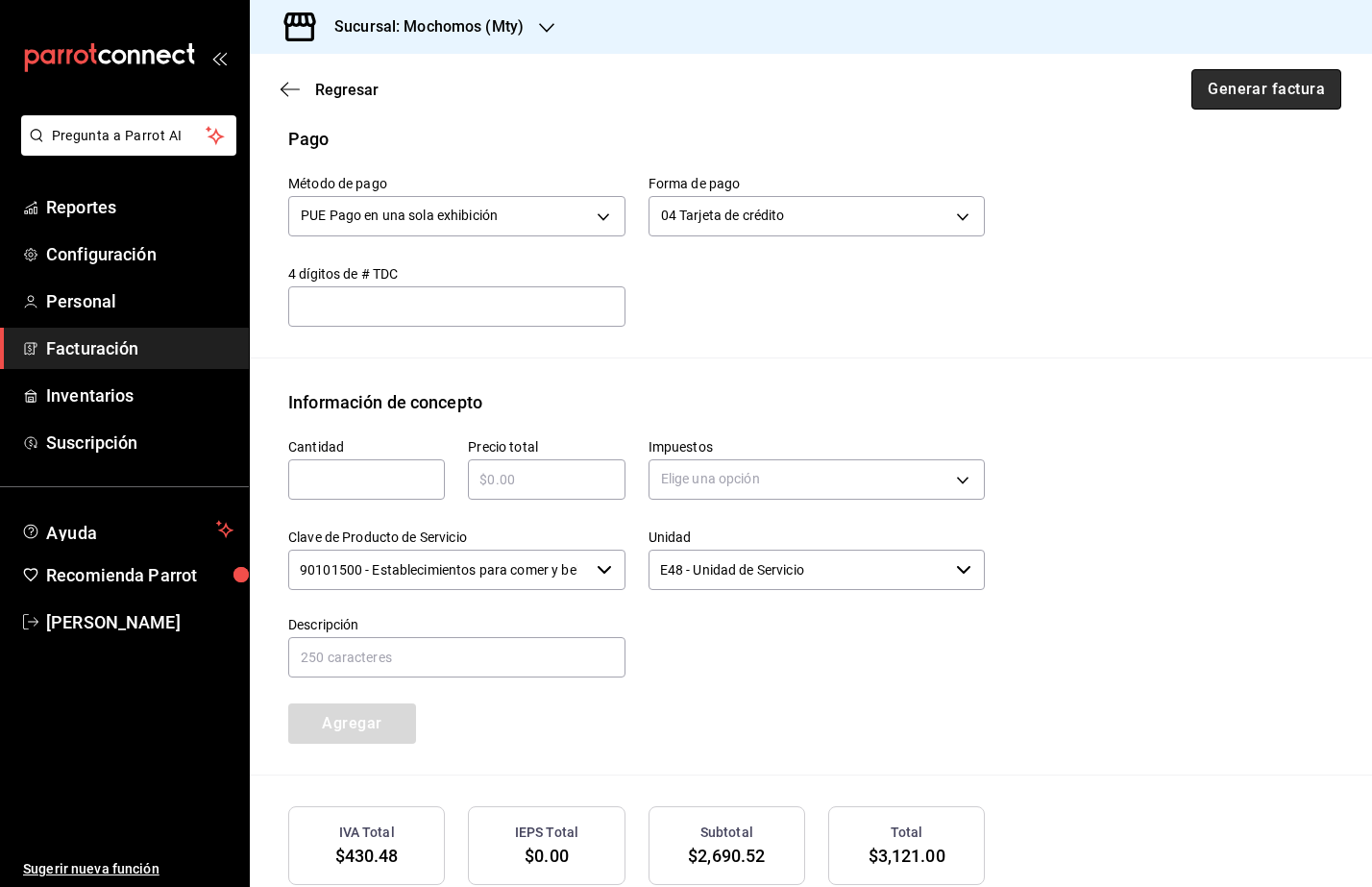
click at [1193, 95] on button "Generar factura" at bounding box center [1266, 89] width 150 height 40
